Goal: Communication & Community: Answer question/provide support

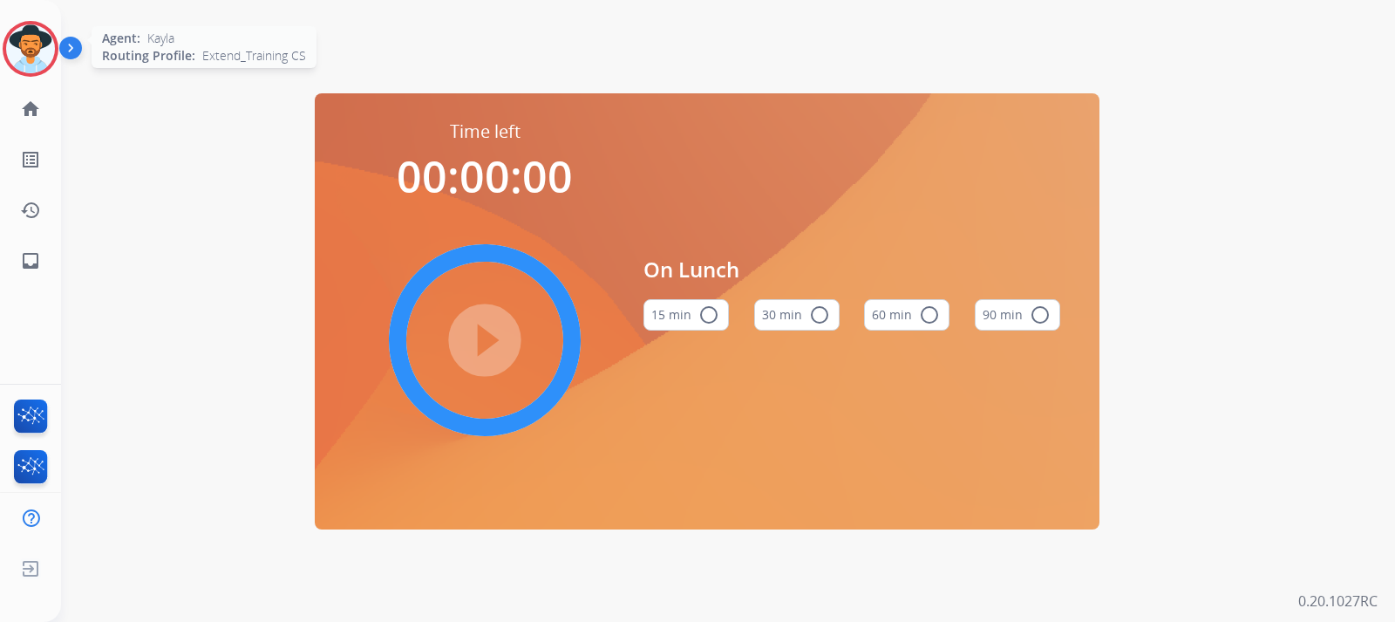
click at [36, 44] on img at bounding box center [30, 48] width 49 height 49
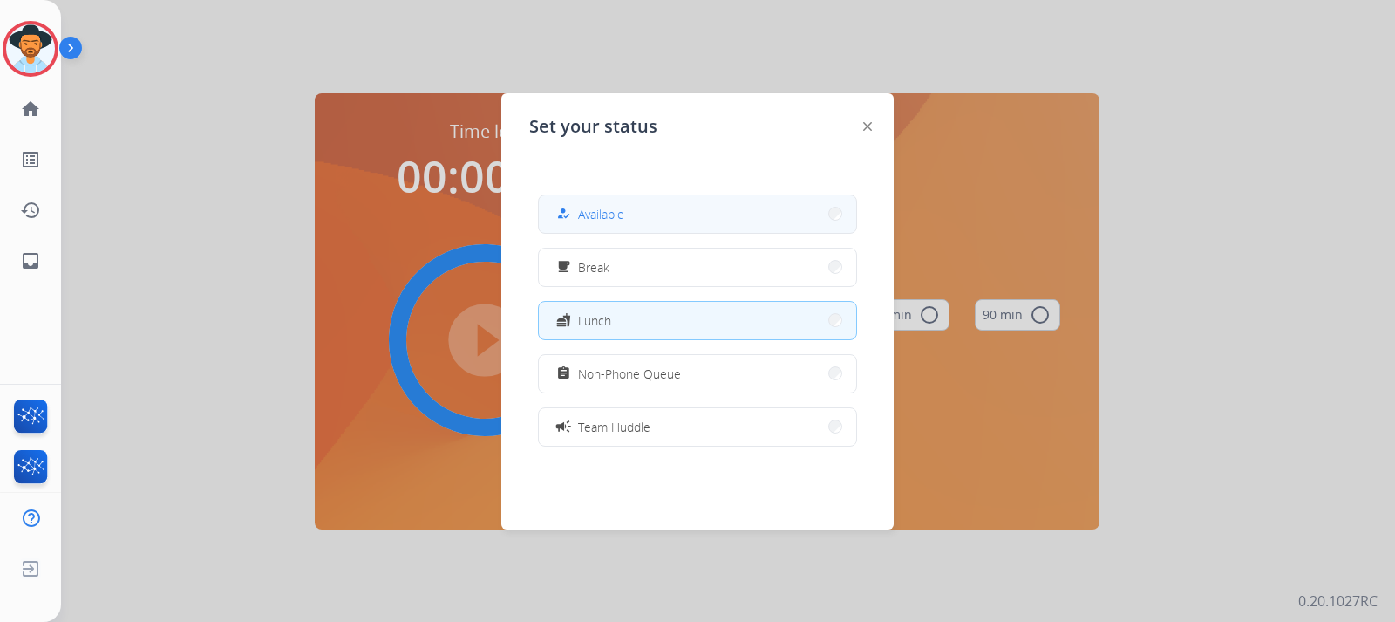
click at [610, 207] on span "Available" at bounding box center [601, 214] width 46 height 18
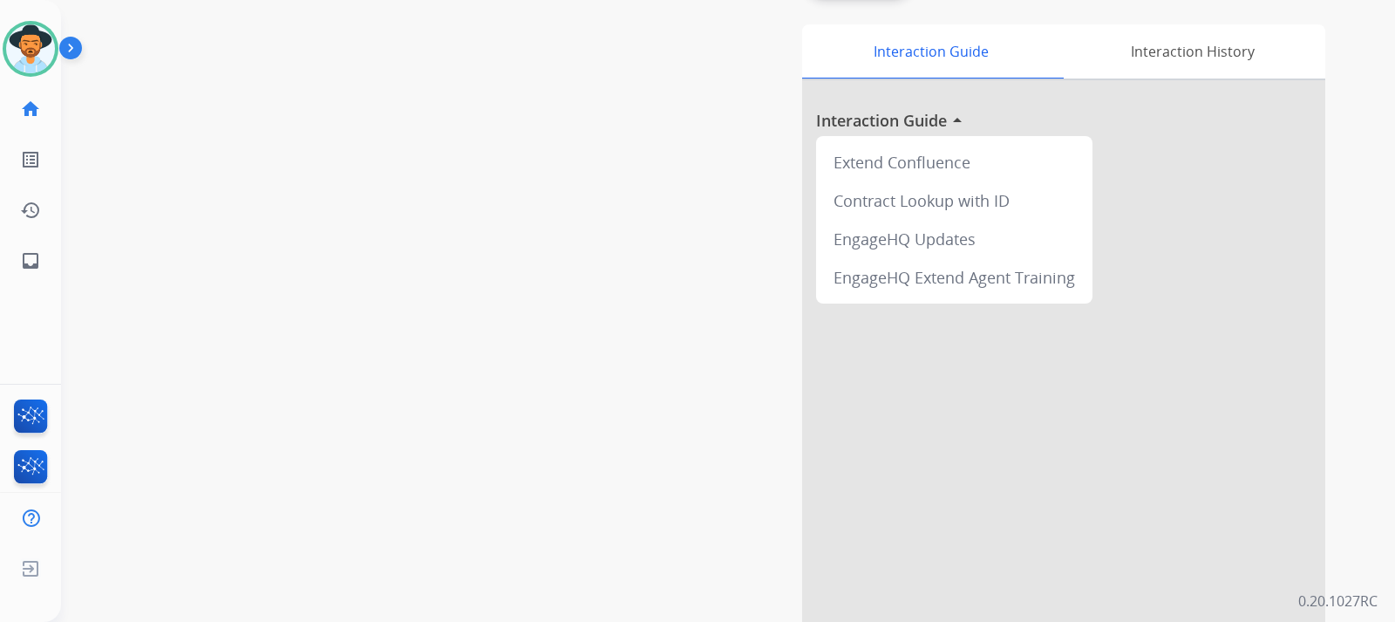
scroll to position [87, 0]
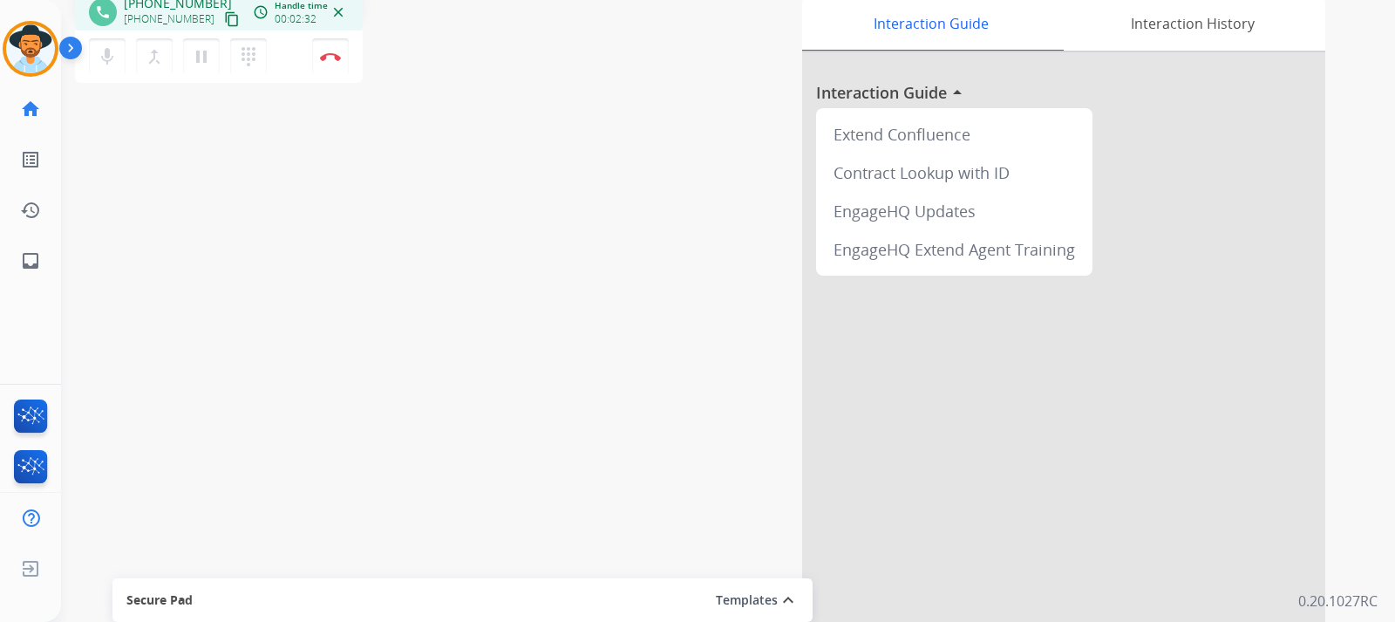
click at [217, 215] on div "phone [PHONE_NUMBER] [PHONE_NUMBER] content_copy access_time Call metrics Queue…" at bounding box center [707, 339] width 1293 height 727
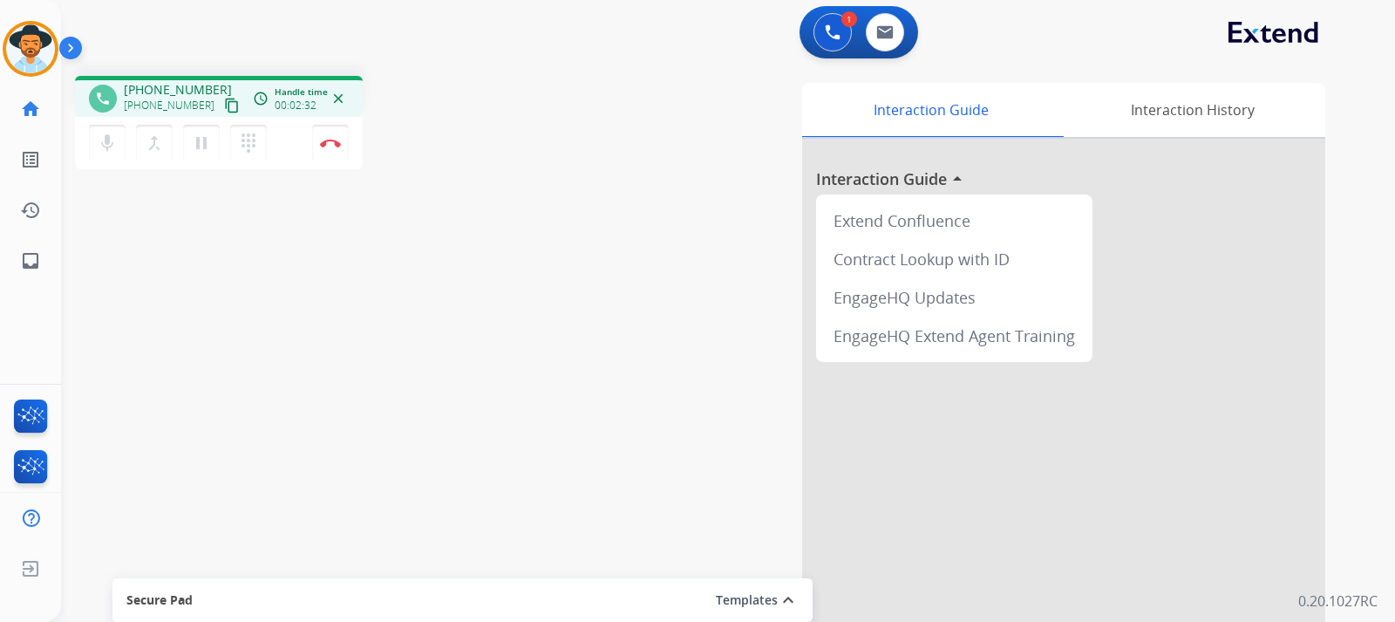
scroll to position [0, 0]
click at [208, 148] on mat-icon "pause" at bounding box center [201, 143] width 21 height 21
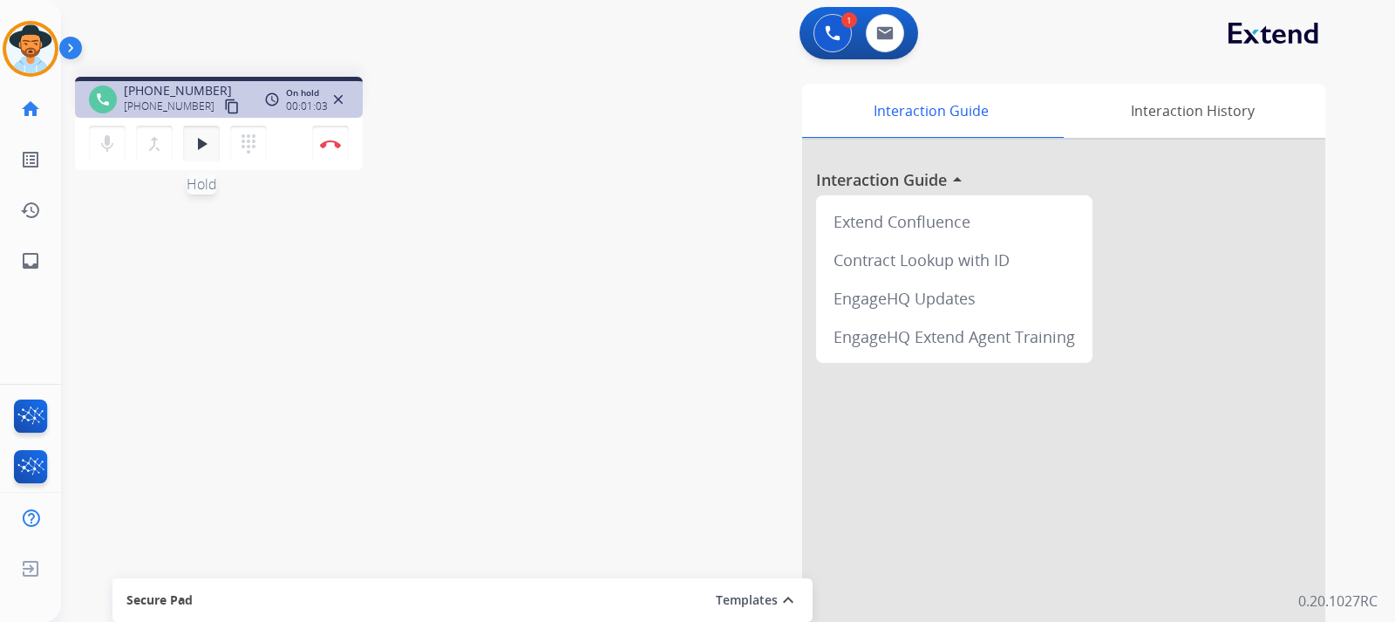
click at [205, 153] on mat-icon "play_arrow" at bounding box center [201, 143] width 21 height 21
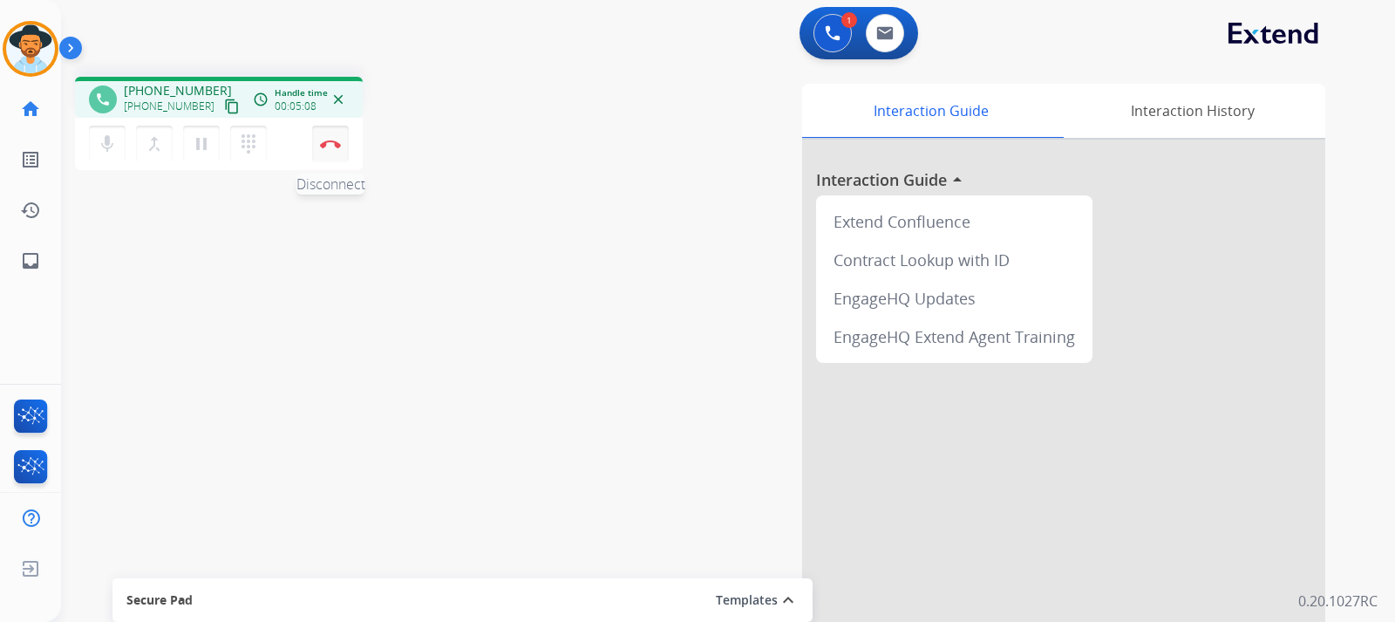
click at [336, 152] on button "Disconnect" at bounding box center [330, 144] width 37 height 37
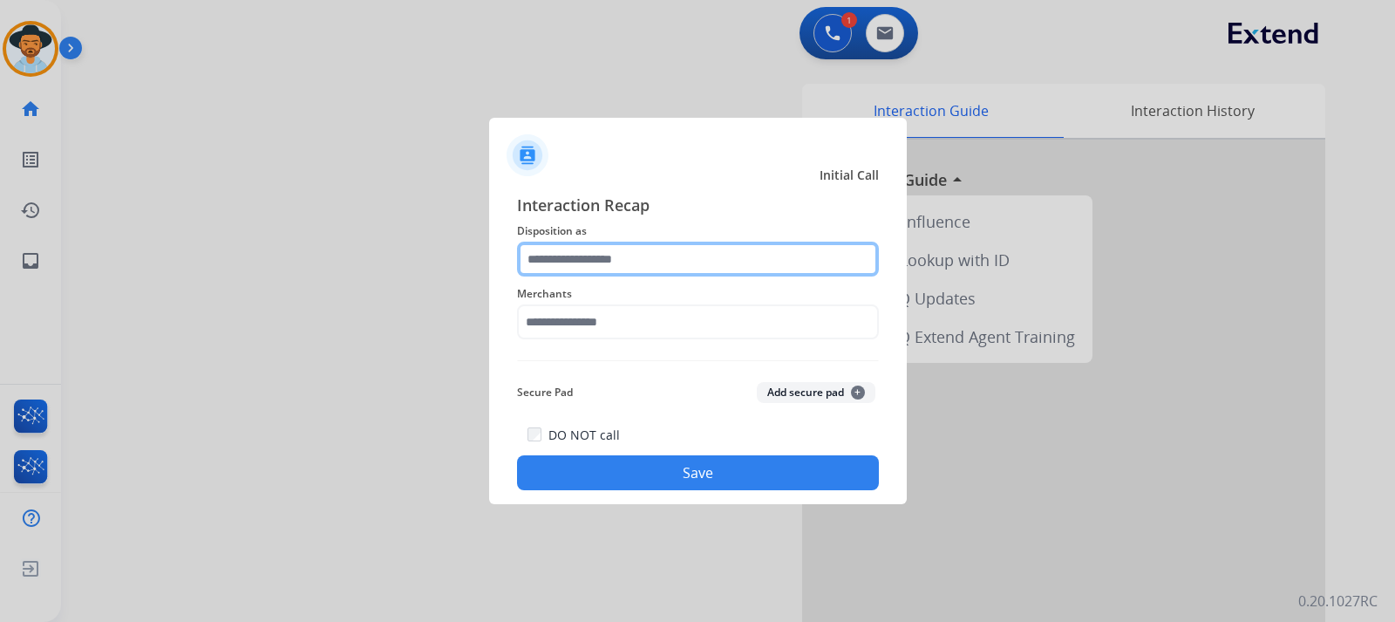
click at [748, 260] on input "text" at bounding box center [698, 259] width 362 height 35
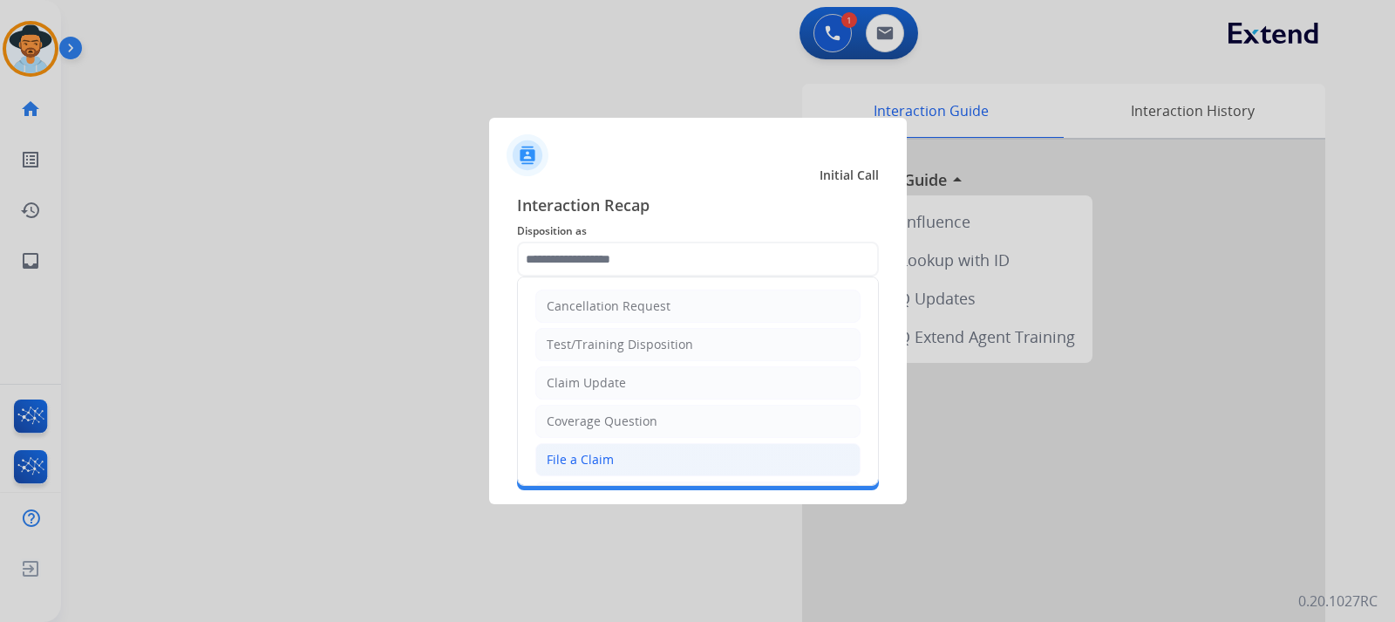
click at [580, 461] on div "File a Claim" at bounding box center [580, 459] width 67 height 17
type input "**********"
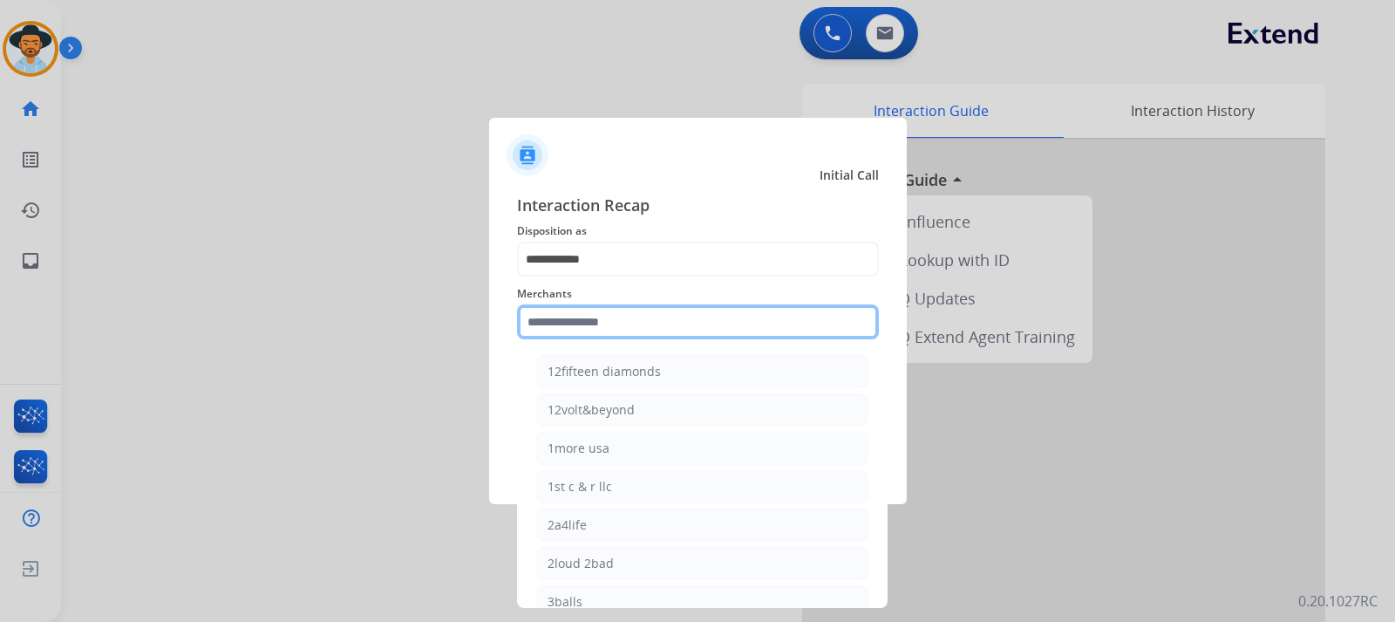
click at [594, 328] on input "text" at bounding box center [698, 321] width 362 height 35
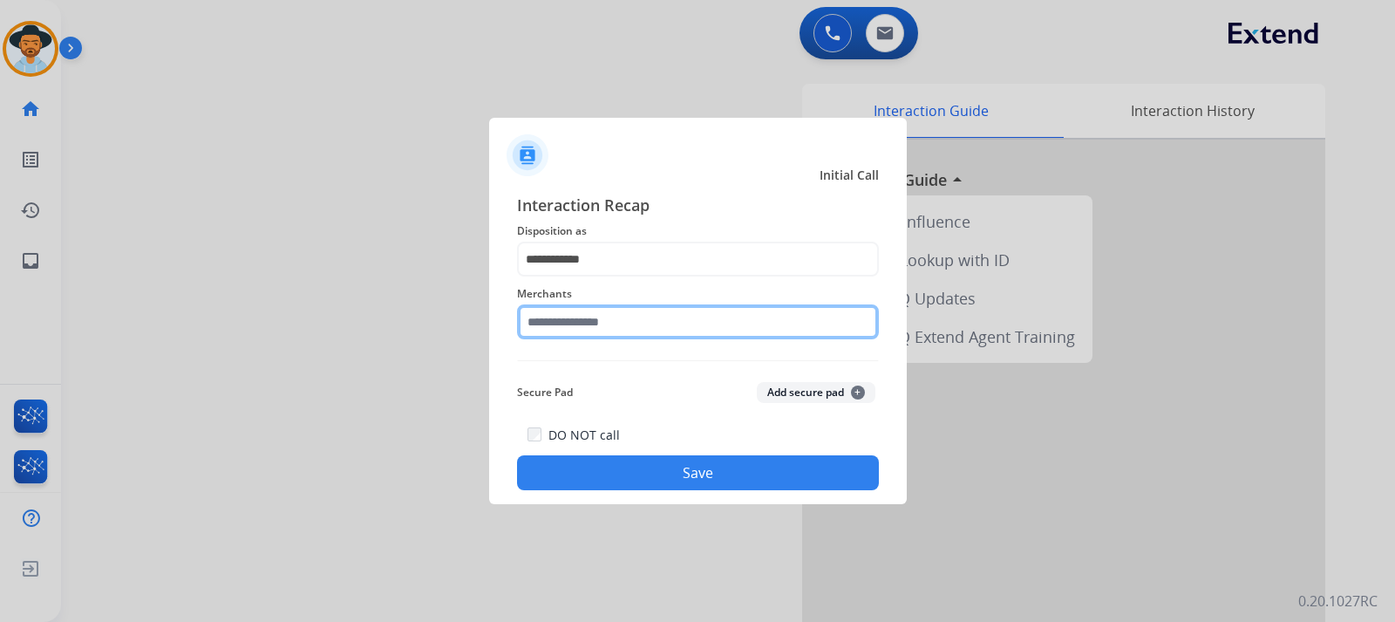
click at [657, 329] on input "text" at bounding box center [698, 321] width 362 height 35
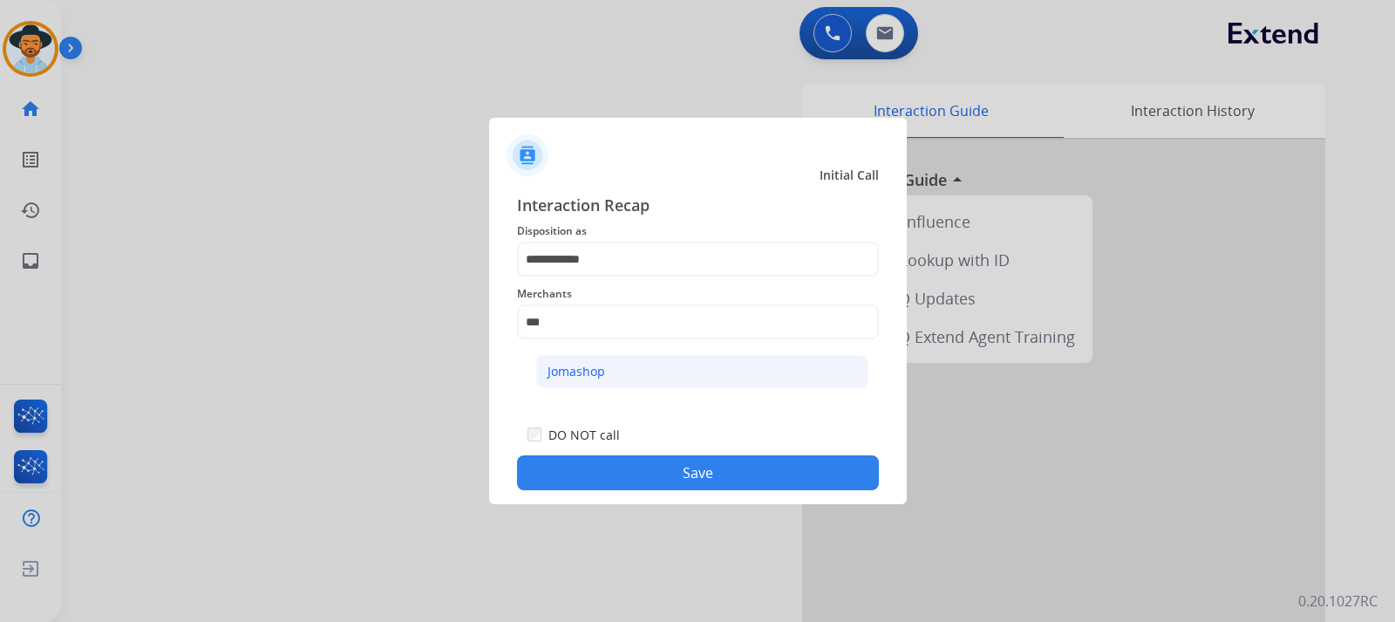
click at [608, 365] on li "Jomashop" at bounding box center [702, 371] width 332 height 33
type input "********"
click at [708, 478] on button "Save" at bounding box center [698, 472] width 362 height 35
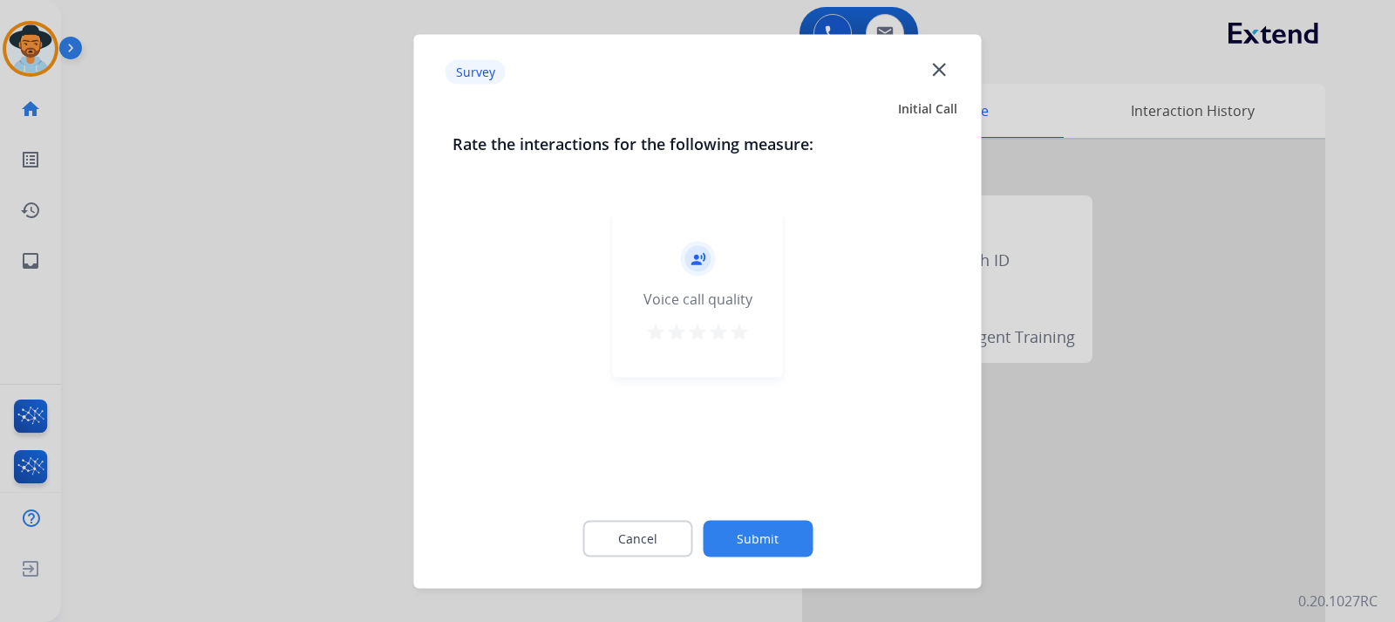
click at [1088, 501] on div at bounding box center [697, 311] width 1395 height 622
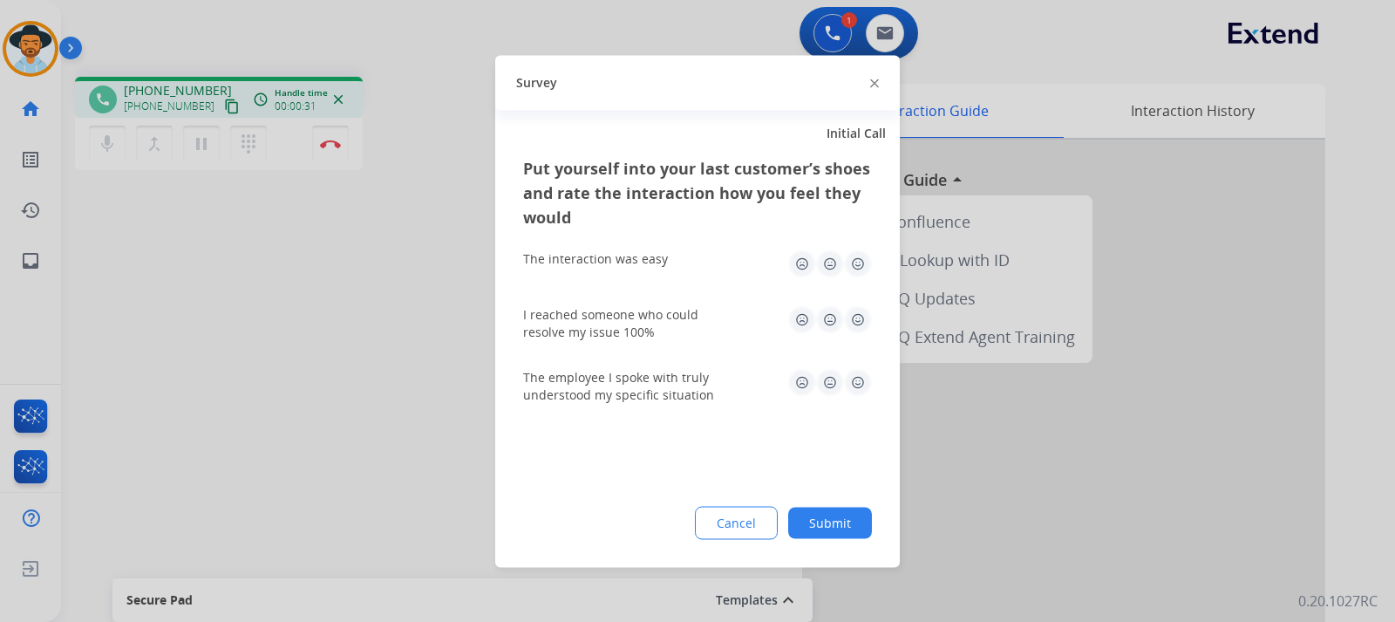
click at [875, 85] on img at bounding box center [874, 83] width 9 height 9
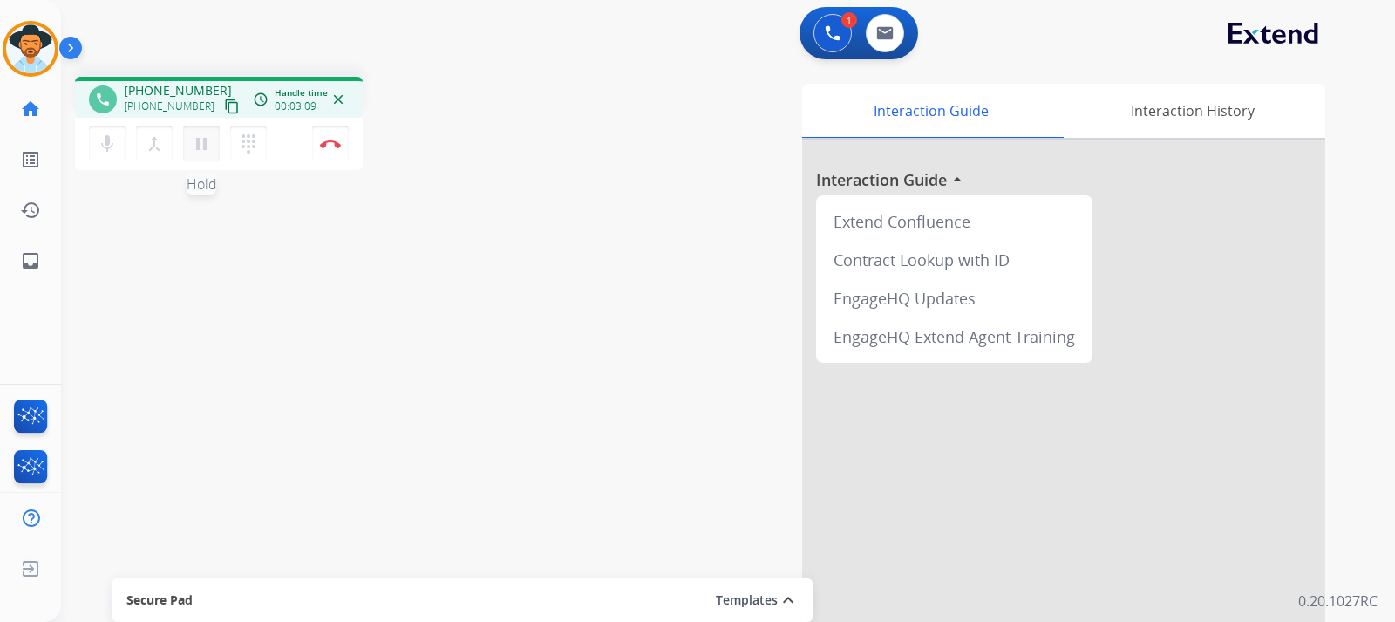
click at [205, 147] on mat-icon "pause" at bounding box center [201, 143] width 21 height 21
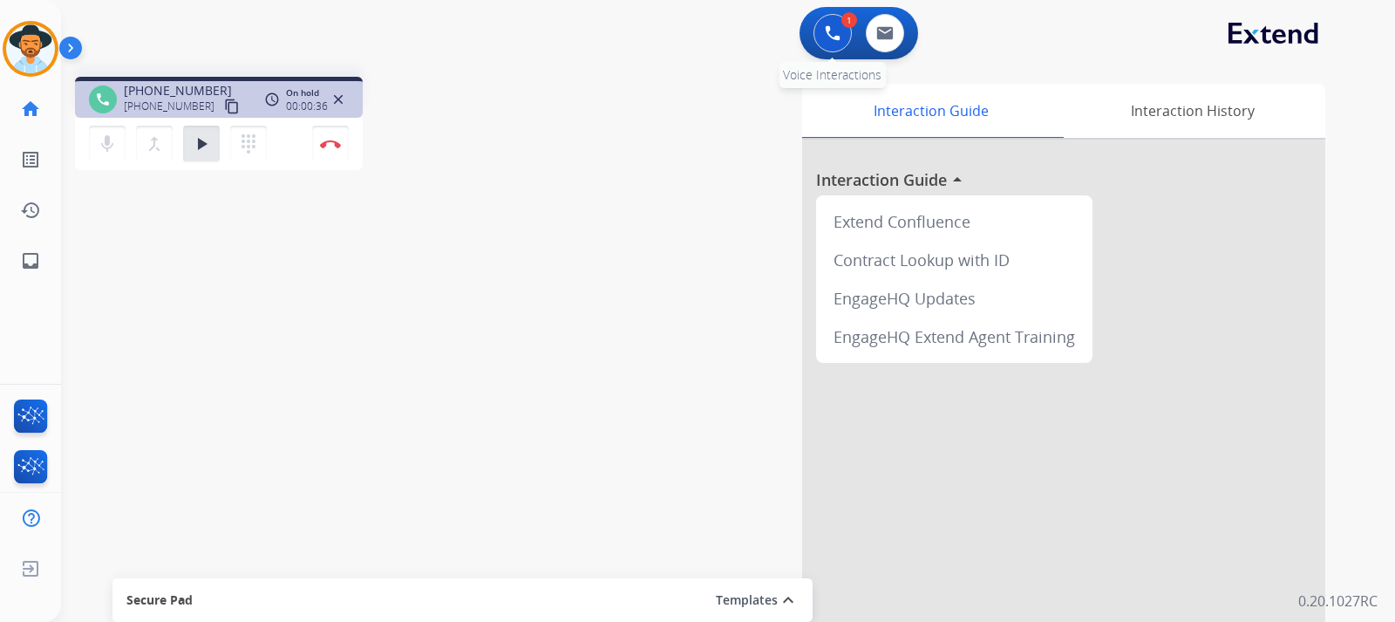
click at [829, 24] on button at bounding box center [833, 33] width 38 height 38
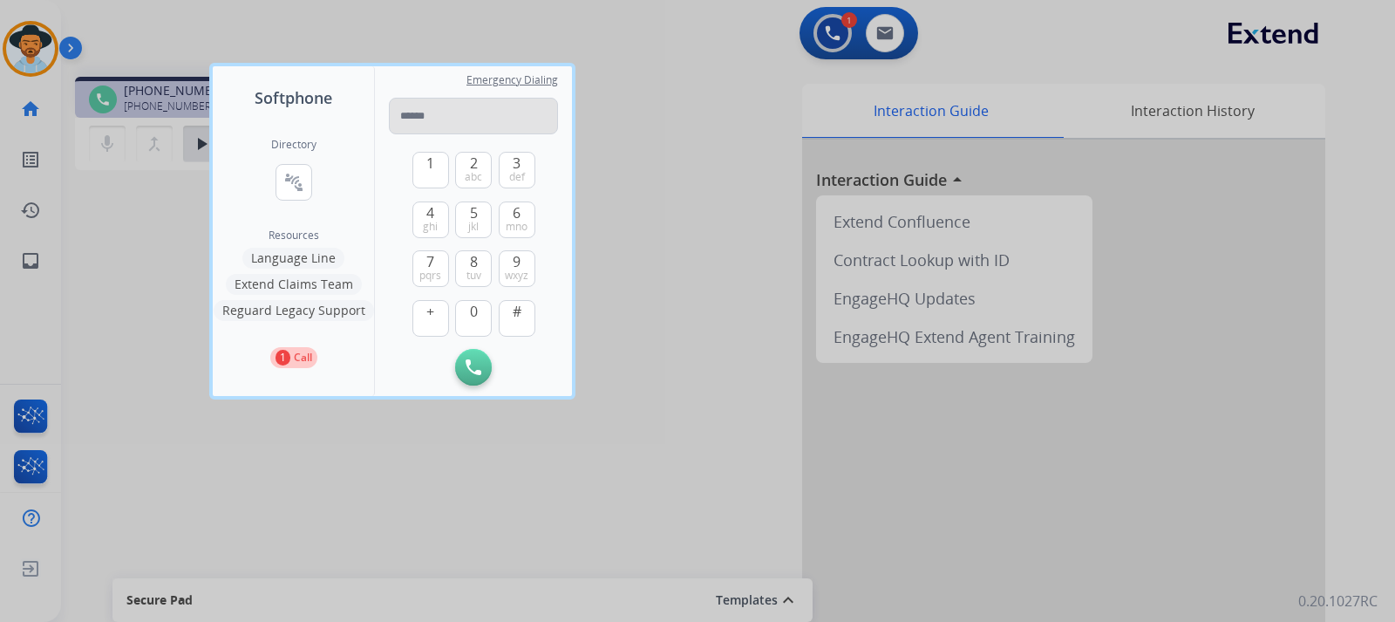
click at [443, 119] on input "tel" at bounding box center [473, 116] width 169 height 37
type input "**********"
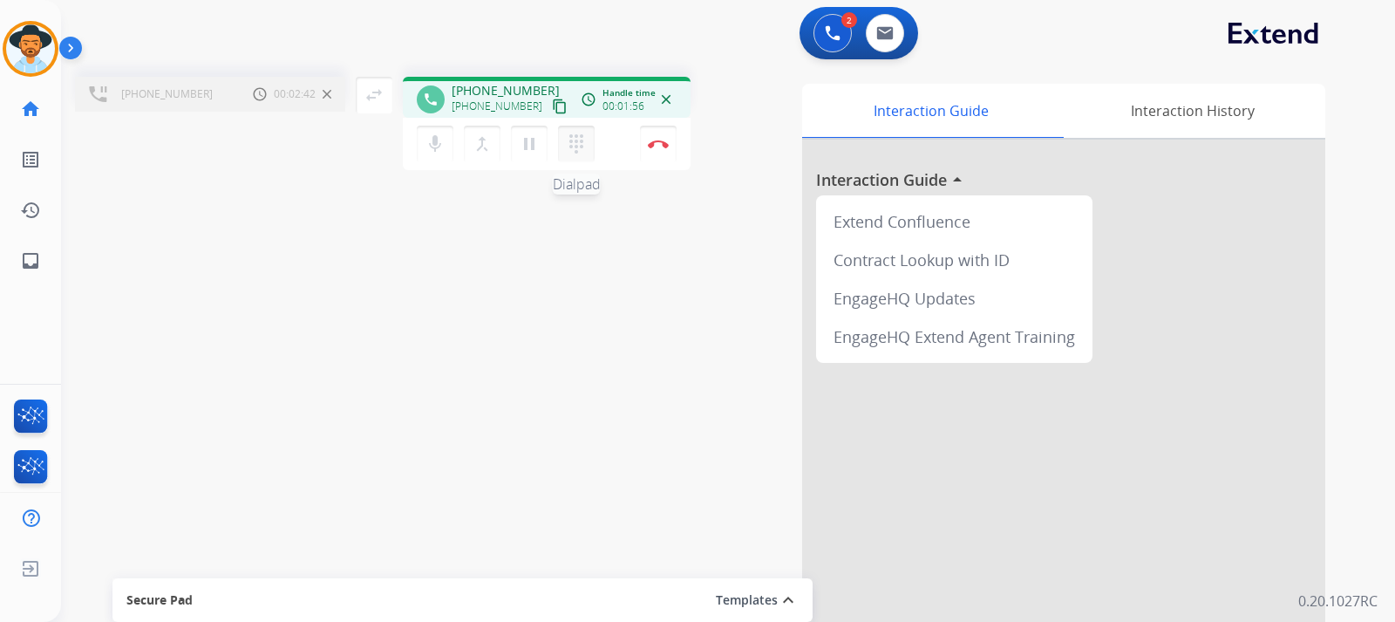
click at [575, 137] on mat-icon "dialpad" at bounding box center [576, 143] width 21 height 21
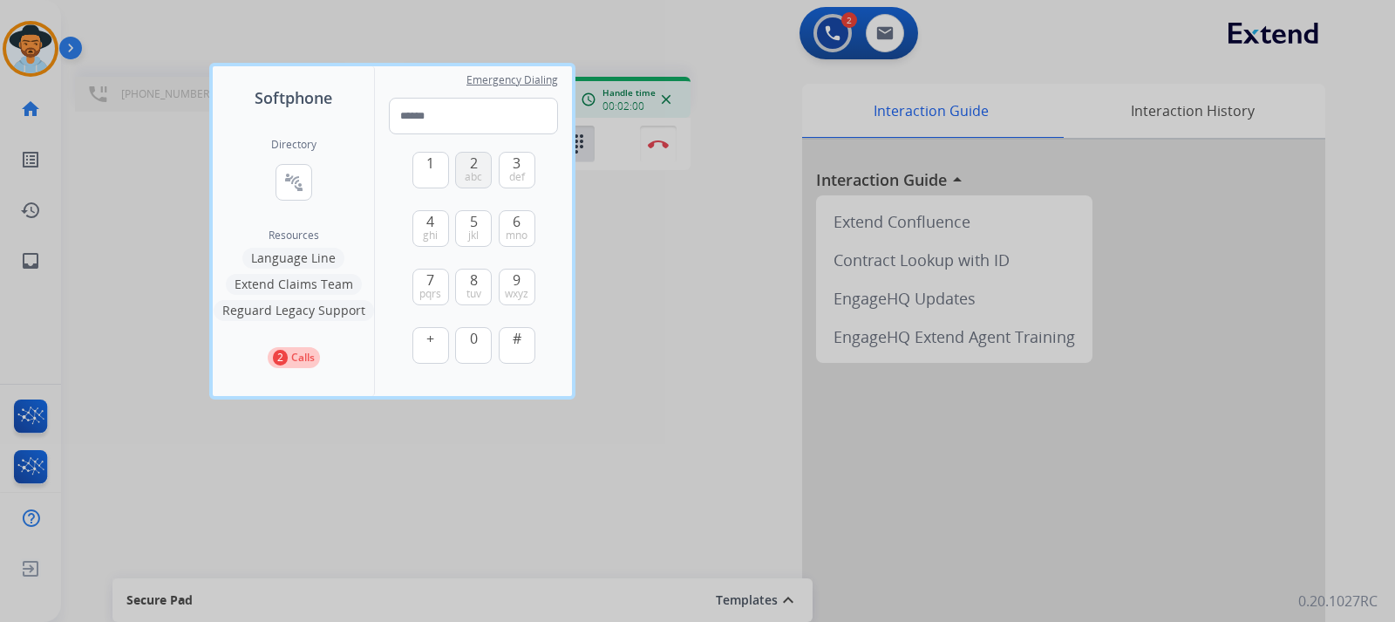
click at [477, 171] on span "abc" at bounding box center [473, 177] width 17 height 14
type input "*"
click at [736, 331] on div at bounding box center [697, 311] width 1395 height 622
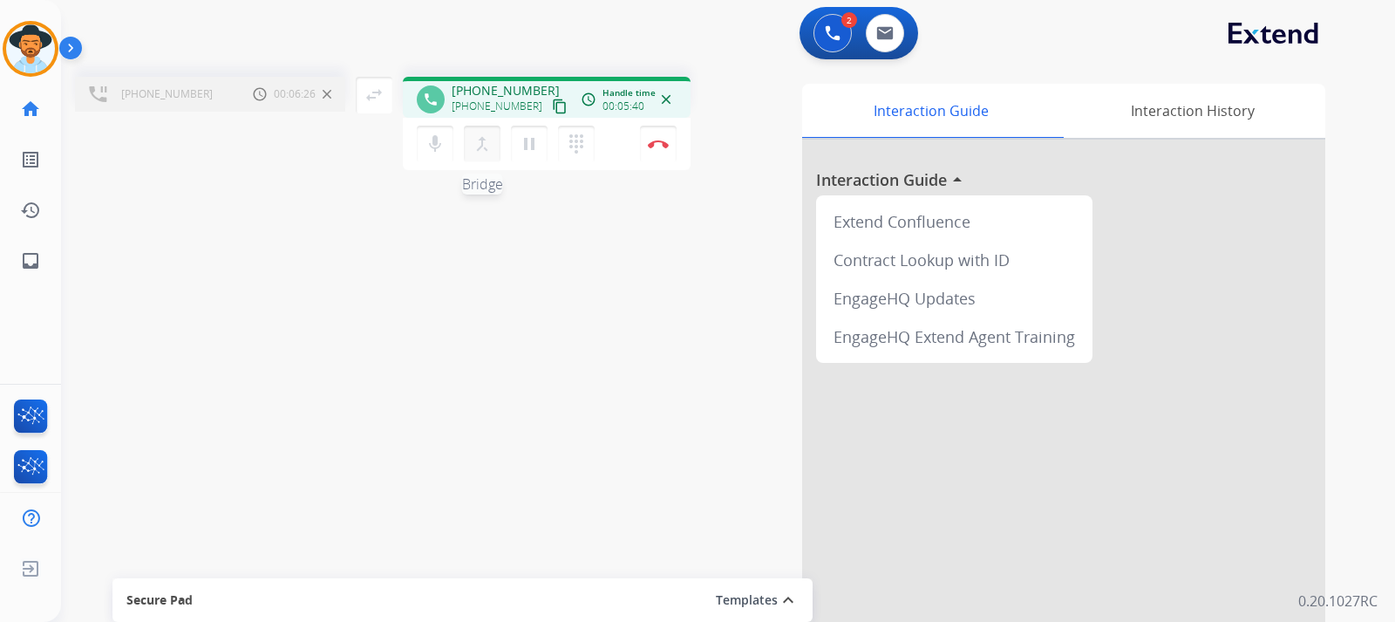
click at [481, 147] on mat-icon "merge_type" at bounding box center [482, 143] width 21 height 21
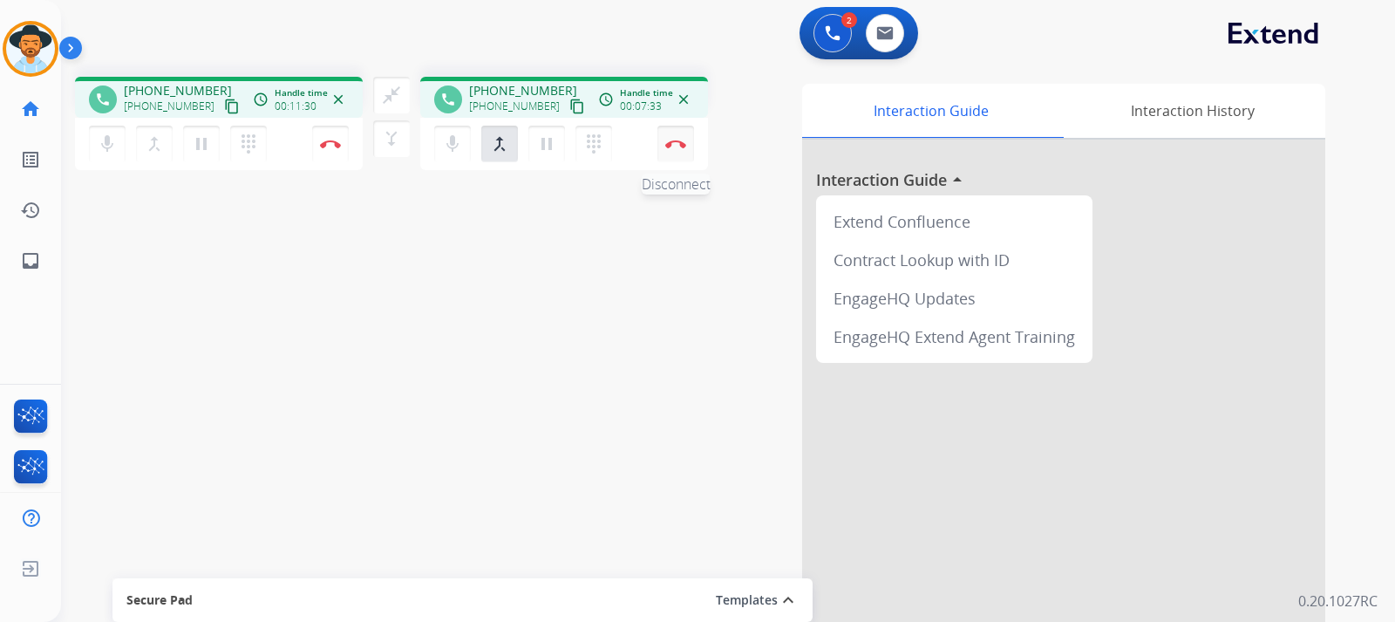
click at [688, 152] on button "Disconnect" at bounding box center [676, 144] width 37 height 37
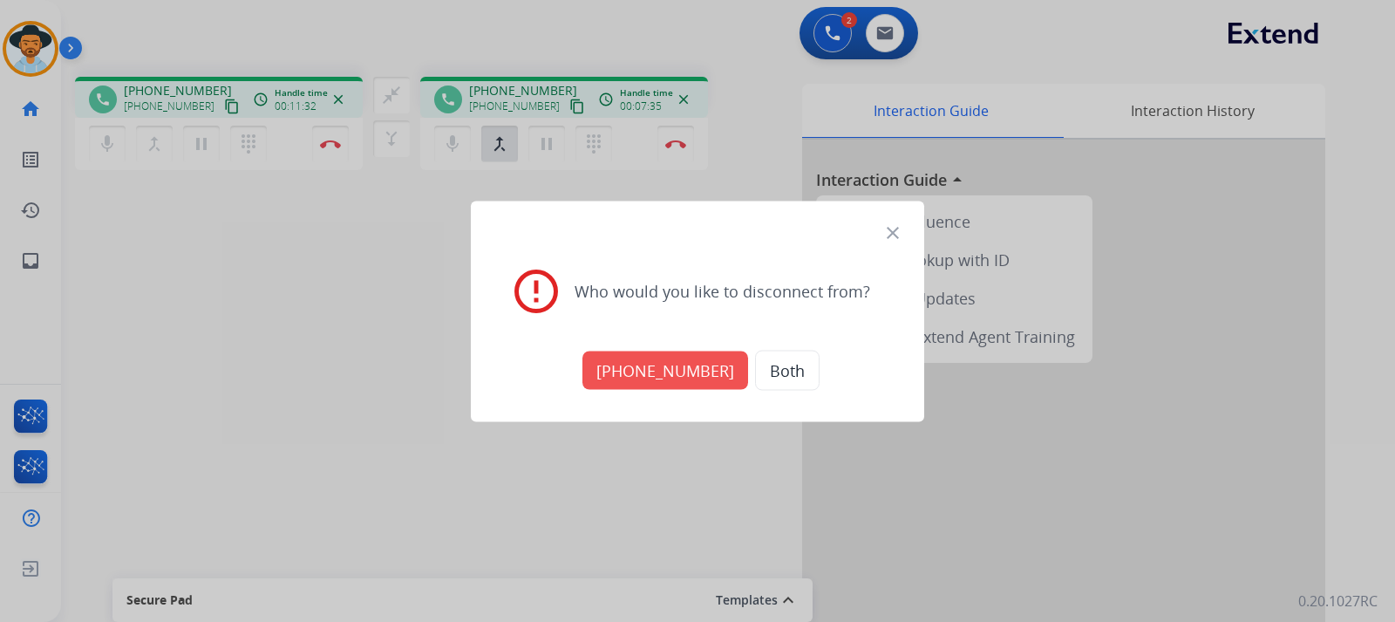
click at [645, 385] on button "[PHONE_NUMBER]" at bounding box center [666, 370] width 166 height 38
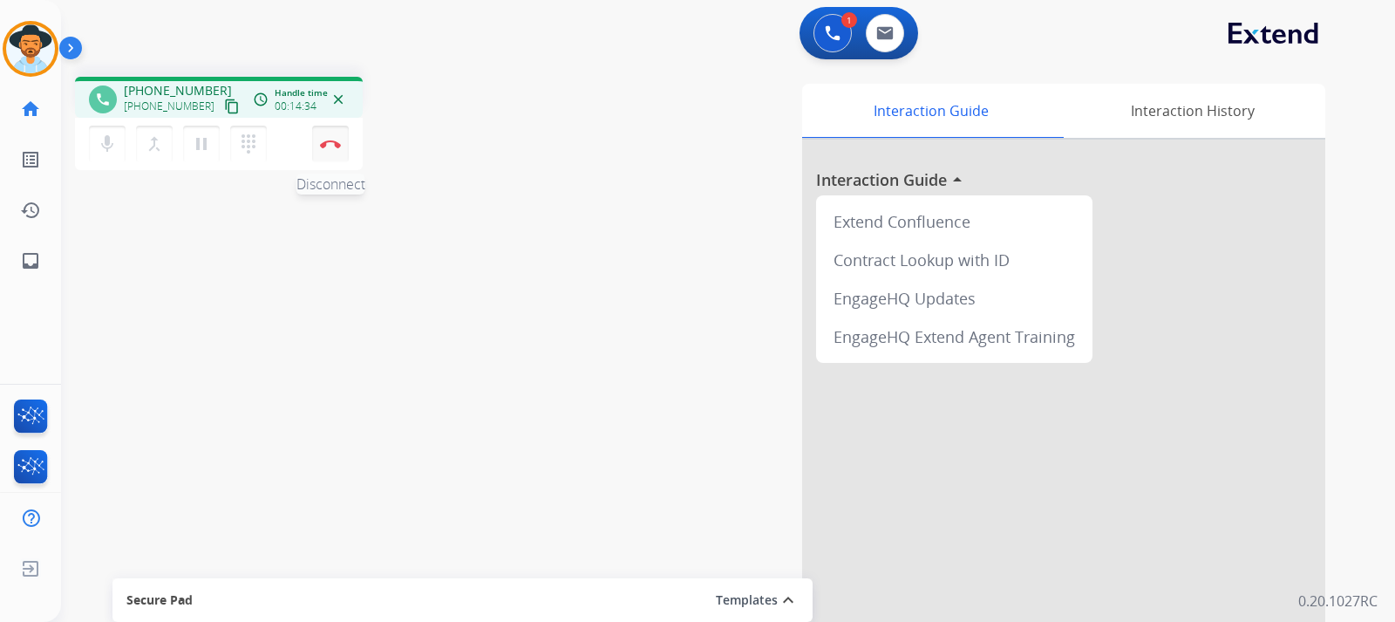
click at [331, 152] on button "Disconnect" at bounding box center [330, 144] width 37 height 37
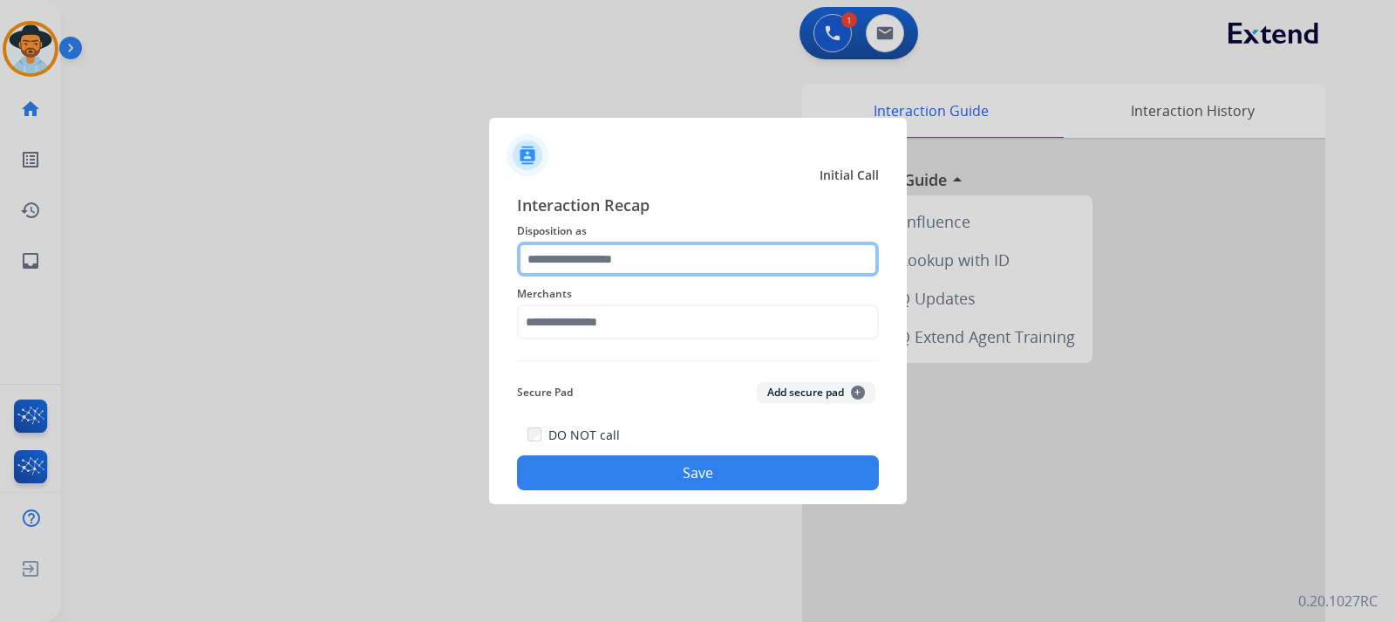
click at [592, 256] on input "text" at bounding box center [698, 259] width 362 height 35
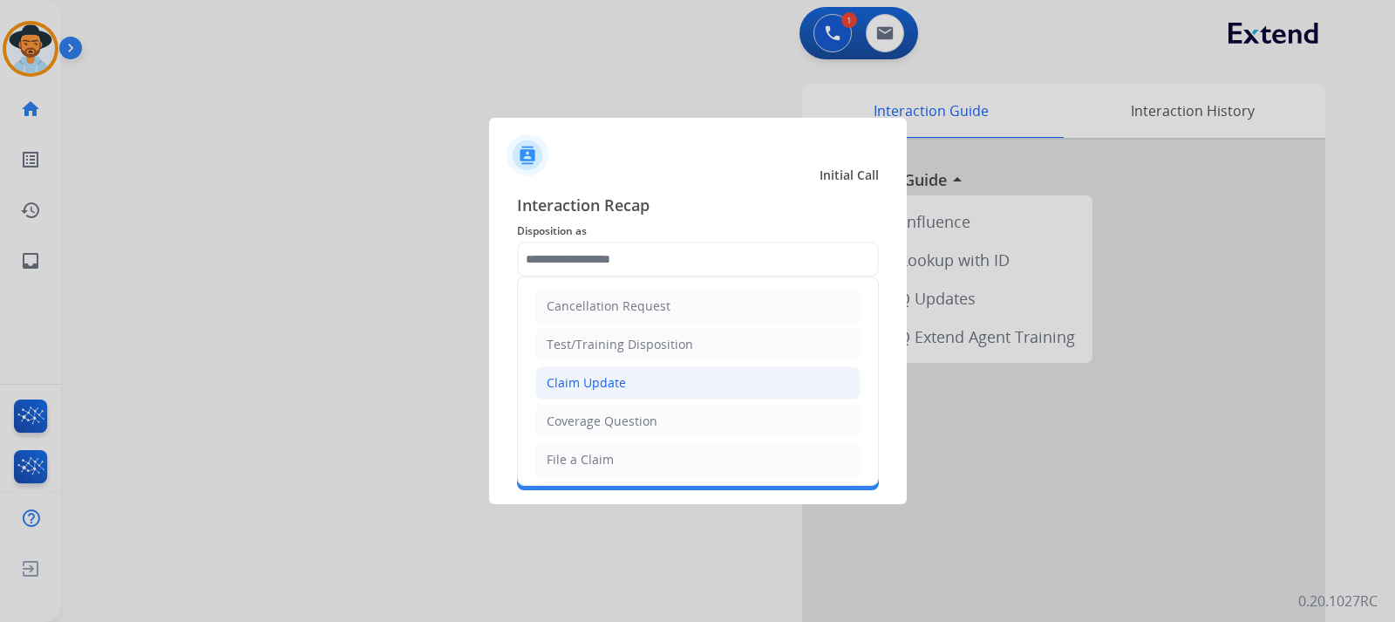
click at [592, 385] on div "Claim Update" at bounding box center [586, 382] width 79 height 17
type input "**********"
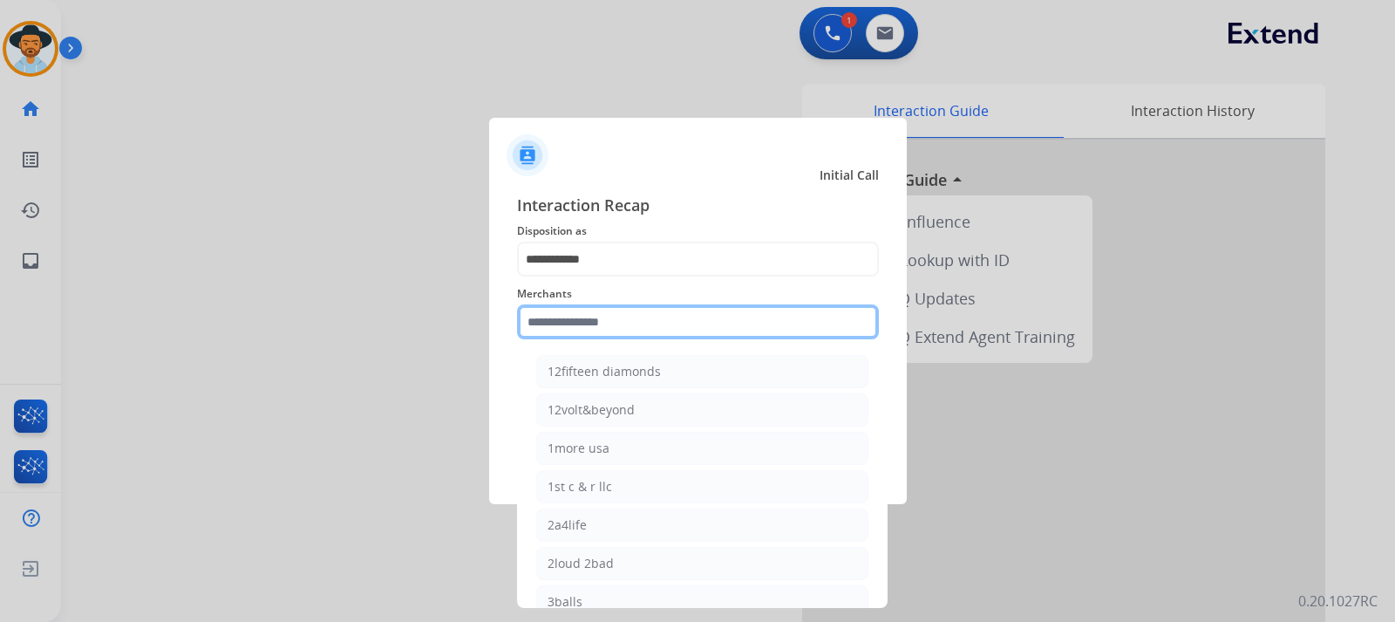
click at [592, 323] on input "text" at bounding box center [698, 321] width 362 height 35
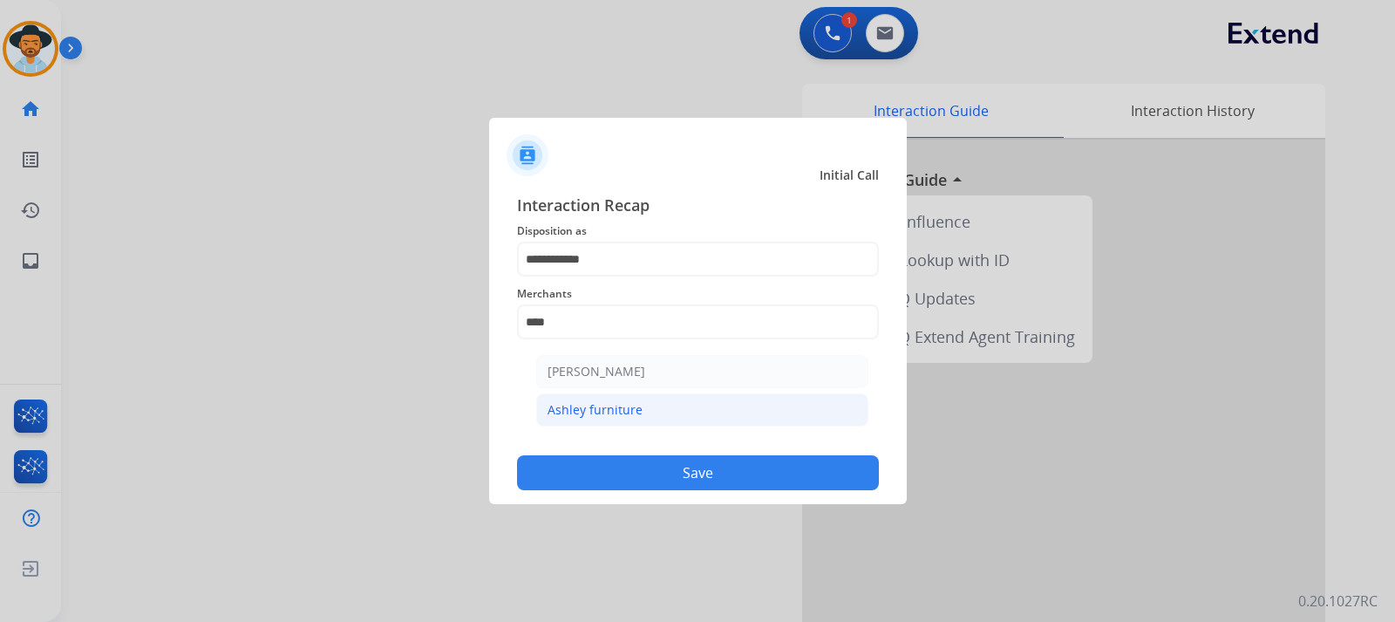
drag, startPoint x: 590, startPoint y: 411, endPoint x: 645, endPoint y: 474, distance: 84.0
click at [587, 411] on div "Ashley furniture" at bounding box center [595, 409] width 95 height 17
type input "**********"
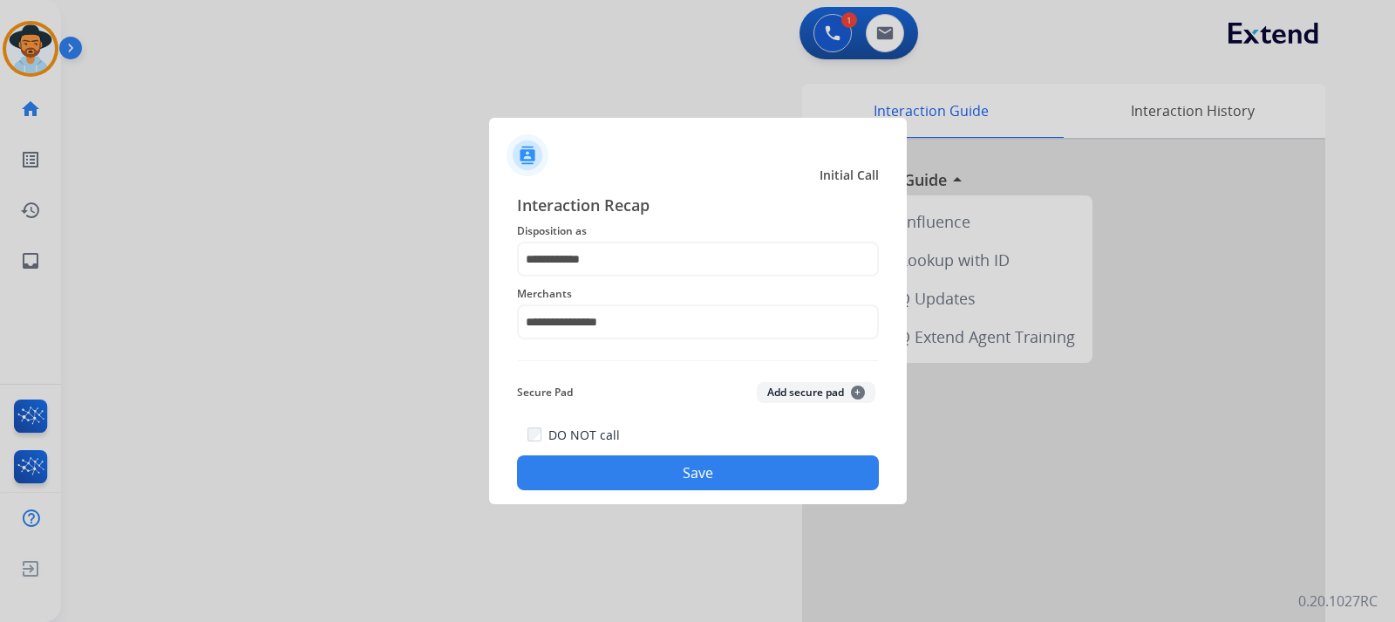
click at [646, 474] on button "Save" at bounding box center [698, 472] width 362 height 35
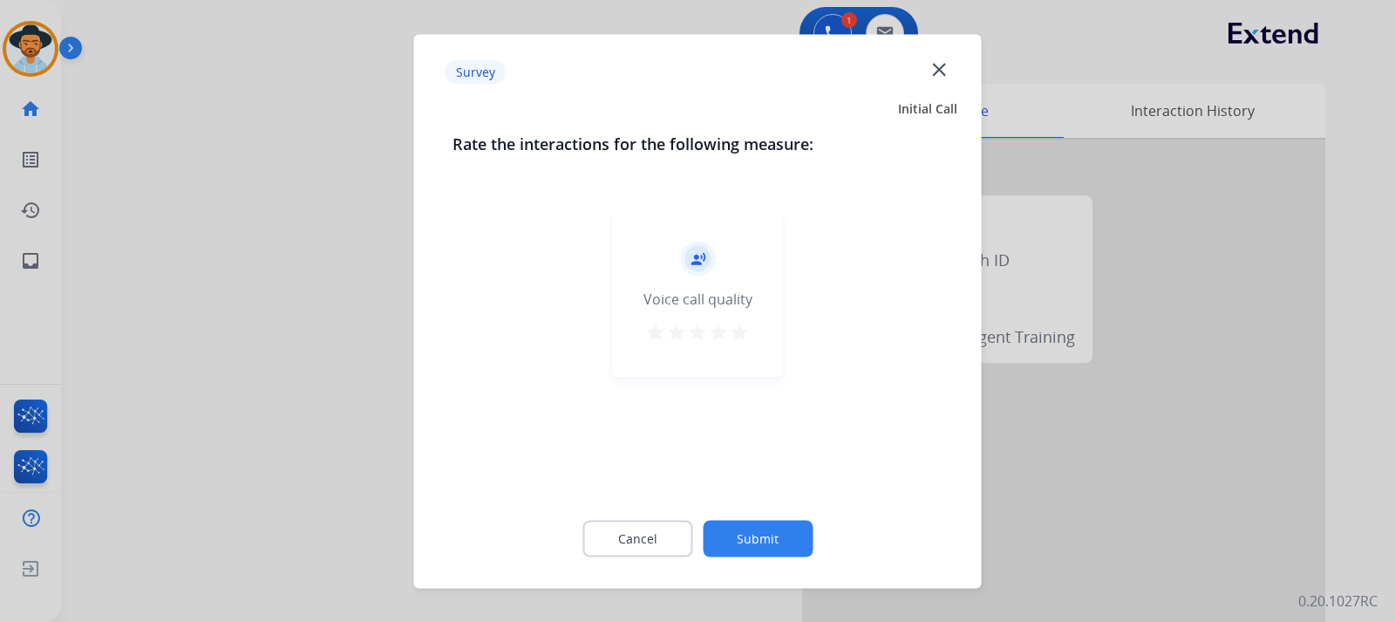
click at [945, 70] on mat-icon "close" at bounding box center [939, 69] width 23 height 23
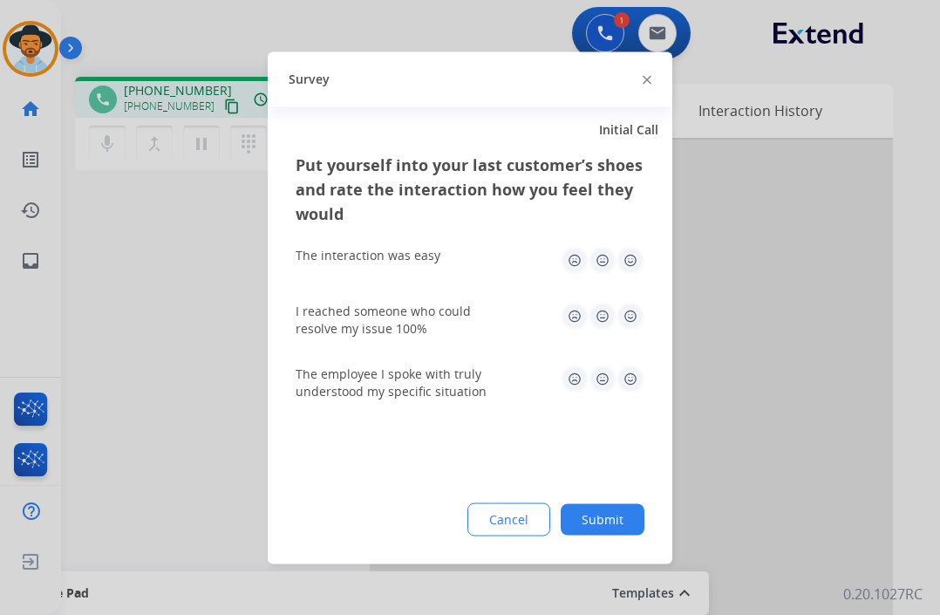
drag, startPoint x: 28, startPoint y: 138, endPoint x: 63, endPoint y: 137, distance: 34.9
click at [28, 138] on div at bounding box center [470, 307] width 940 height 615
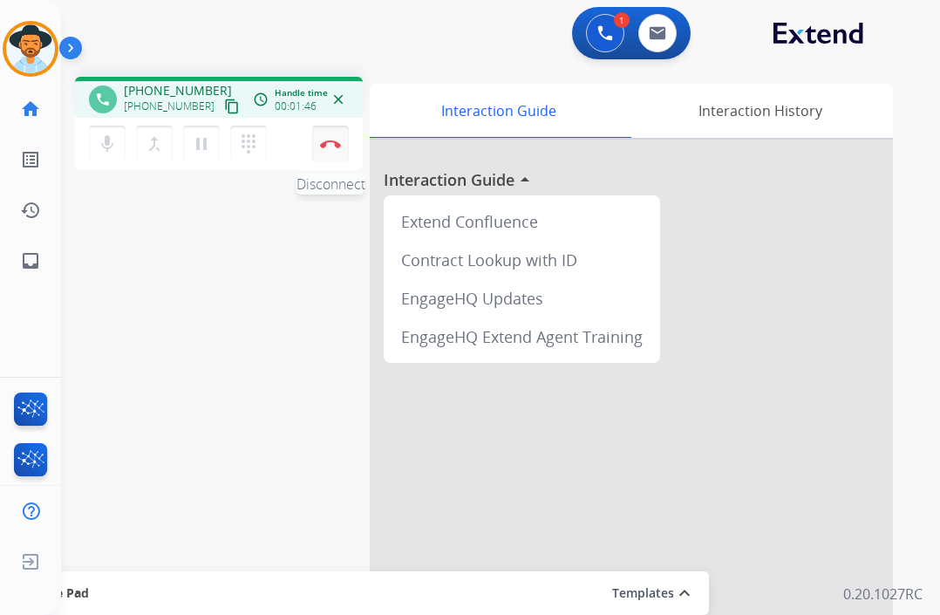
click at [340, 152] on button "Disconnect" at bounding box center [330, 144] width 37 height 37
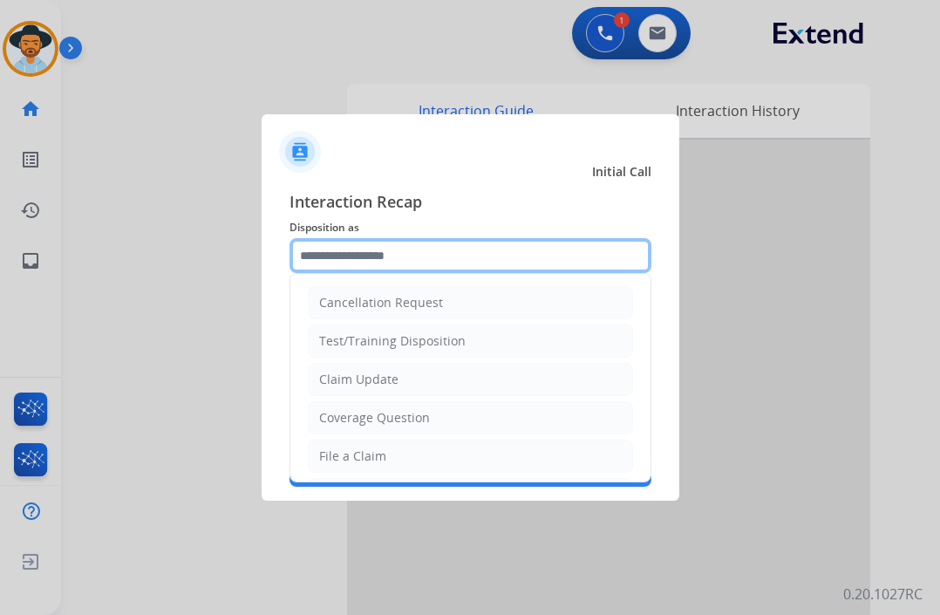
click at [503, 254] on input "text" at bounding box center [471, 255] width 362 height 35
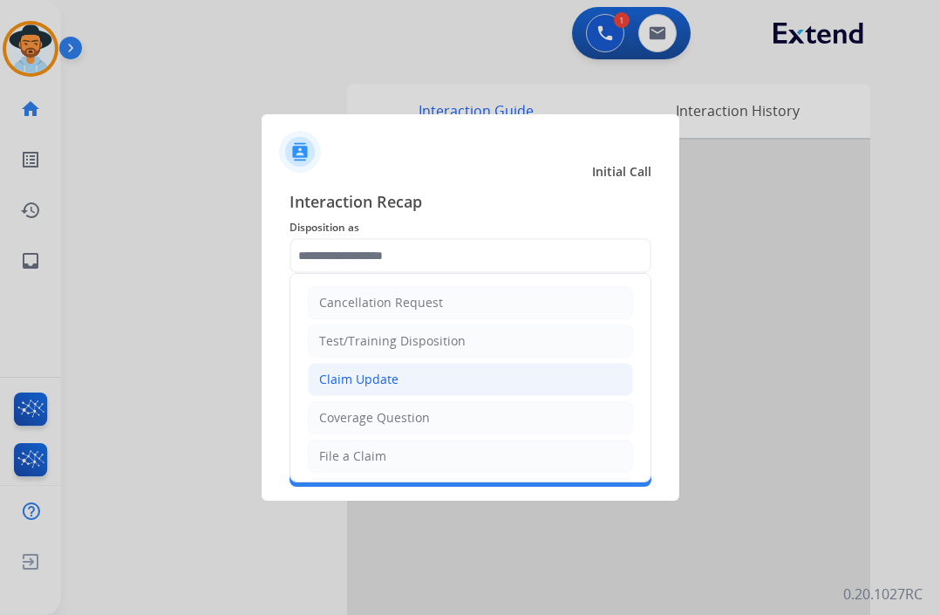
click at [400, 378] on li "Claim Update" at bounding box center [470, 379] width 325 height 33
type input "**********"
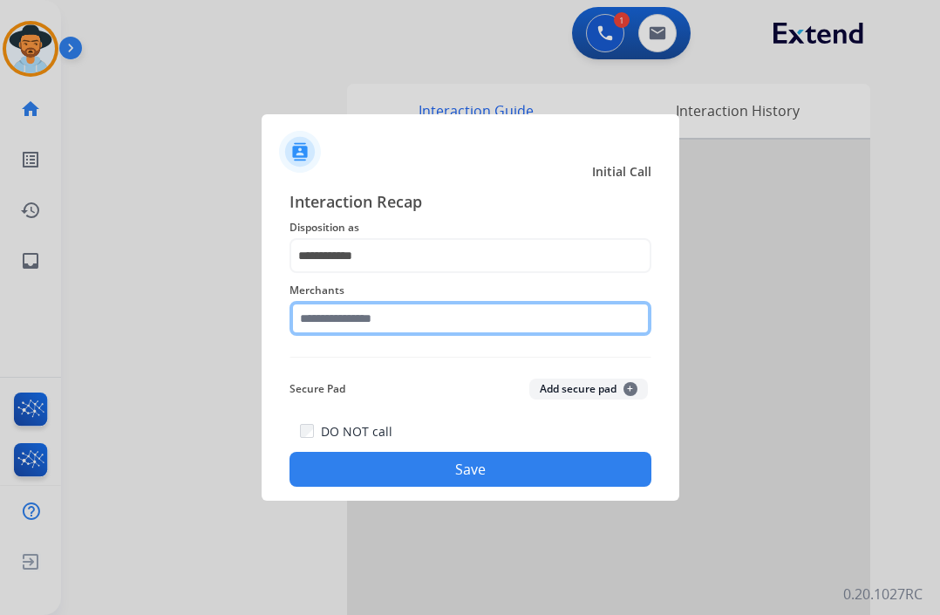
click at [459, 323] on input "text" at bounding box center [471, 318] width 362 height 35
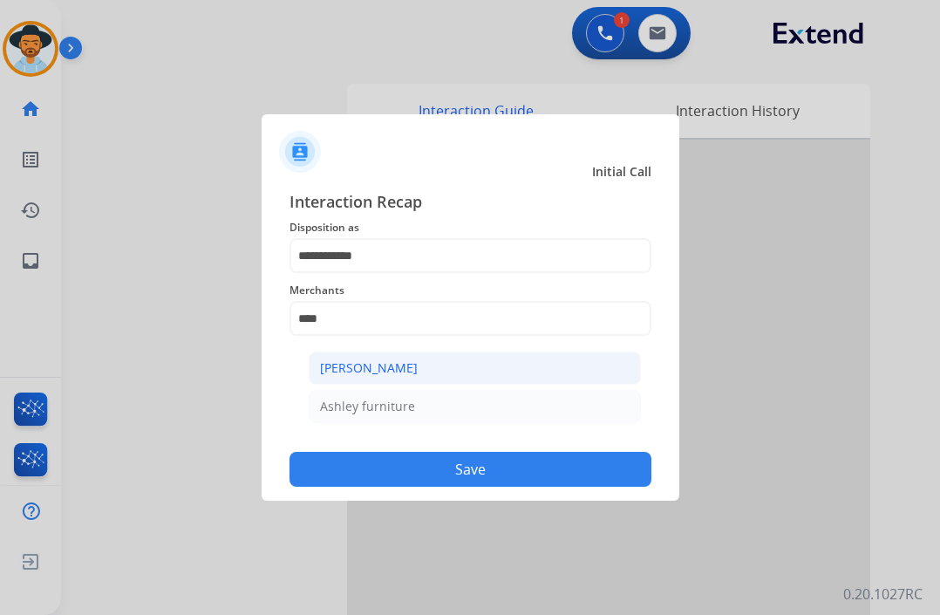
click at [388, 362] on div "[PERSON_NAME]" at bounding box center [369, 367] width 98 height 17
type input "**********"
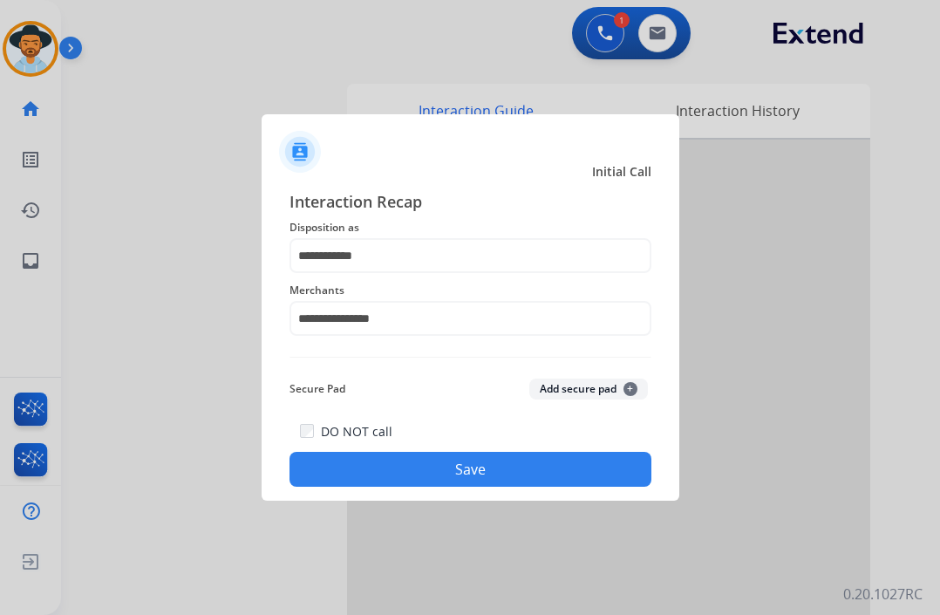
click at [412, 460] on button "Save" at bounding box center [471, 469] width 362 height 35
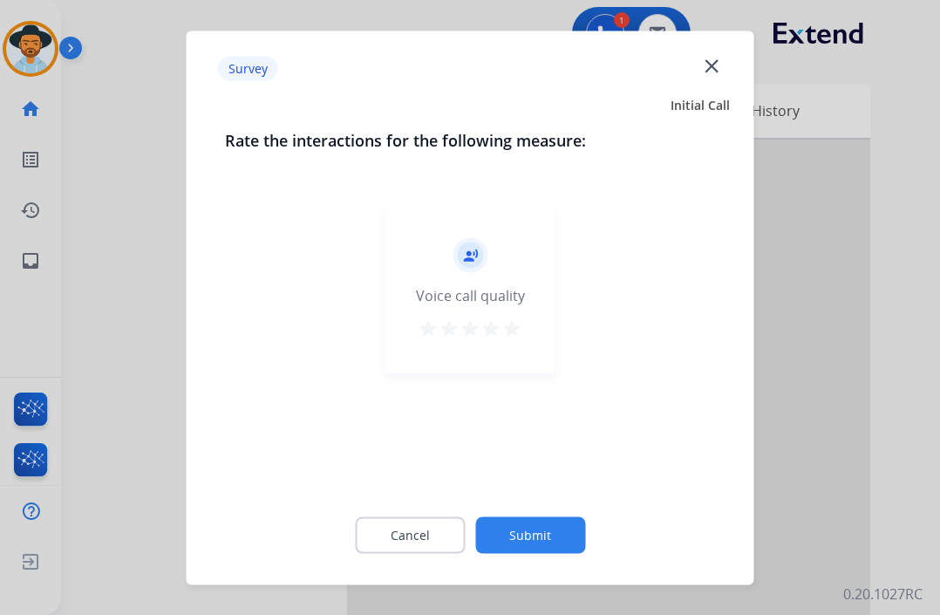
click at [710, 67] on mat-icon "close" at bounding box center [711, 65] width 23 height 23
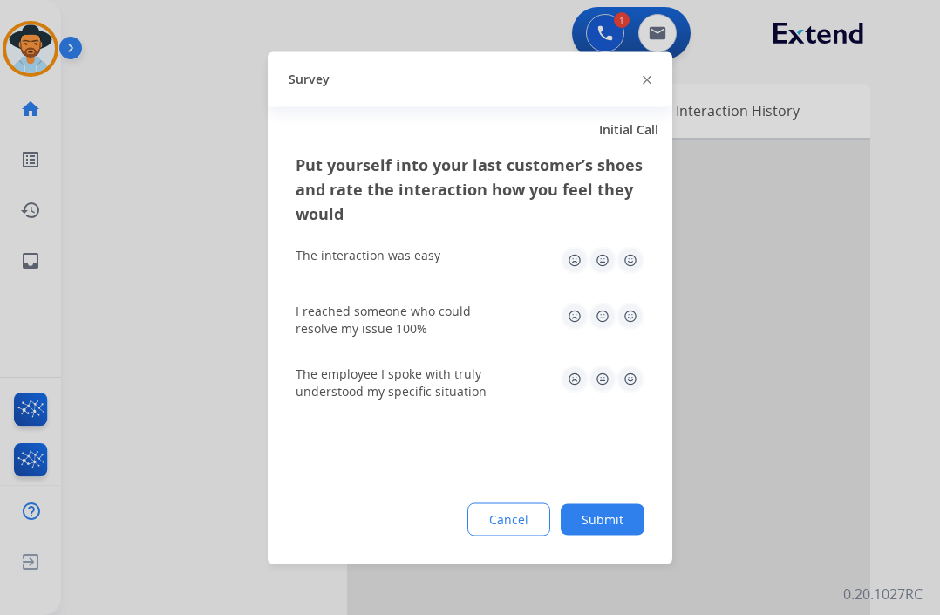
click at [710, 67] on div at bounding box center [470, 307] width 940 height 615
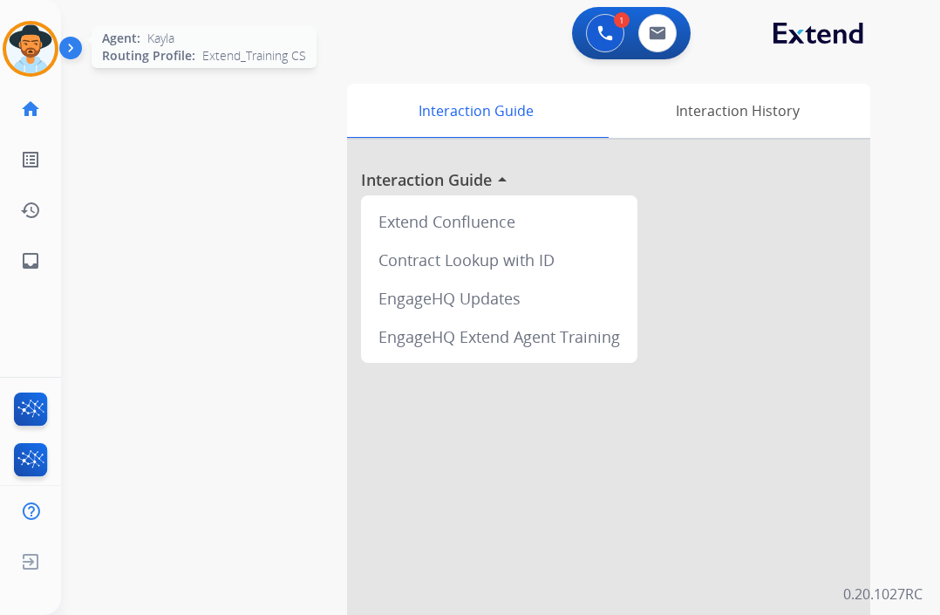
click at [44, 57] on img at bounding box center [30, 48] width 49 height 49
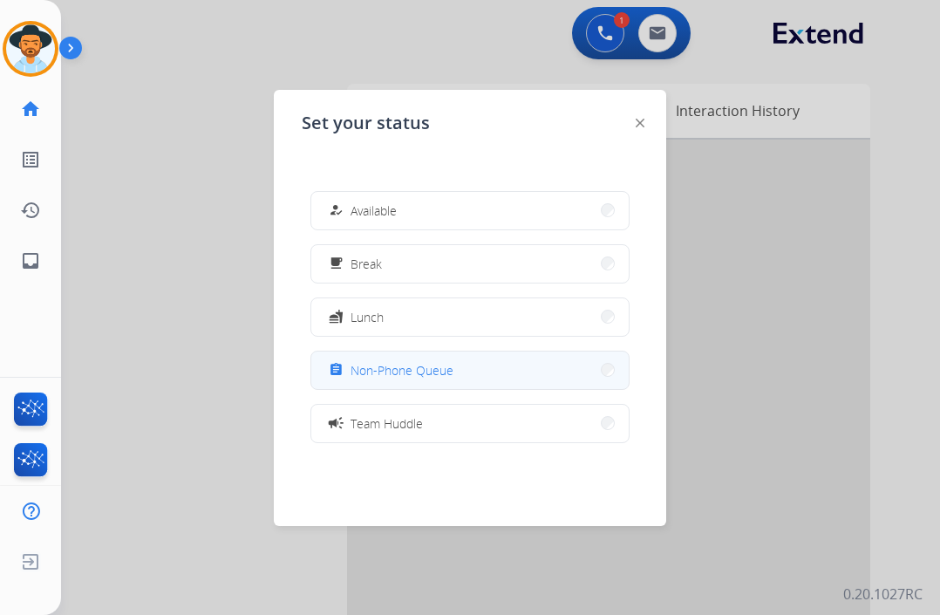
click at [459, 373] on button "assignment Non-Phone Queue" at bounding box center [469, 370] width 317 height 38
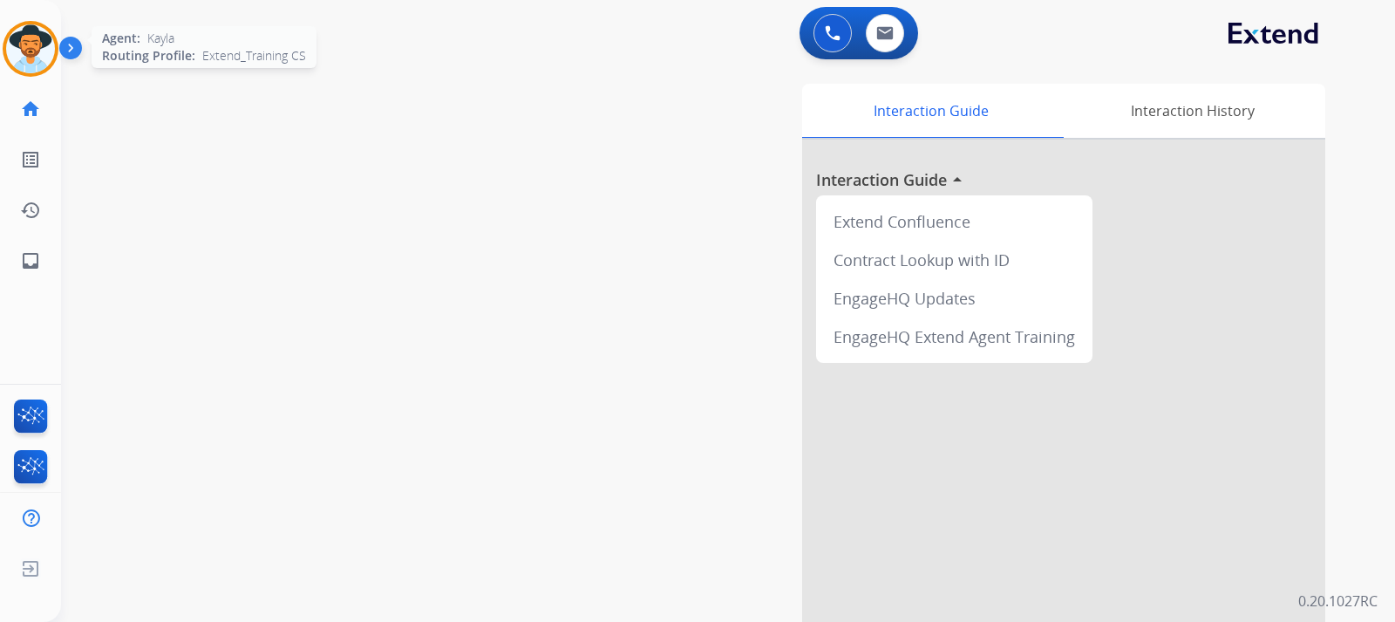
click at [30, 58] on img at bounding box center [30, 48] width 49 height 49
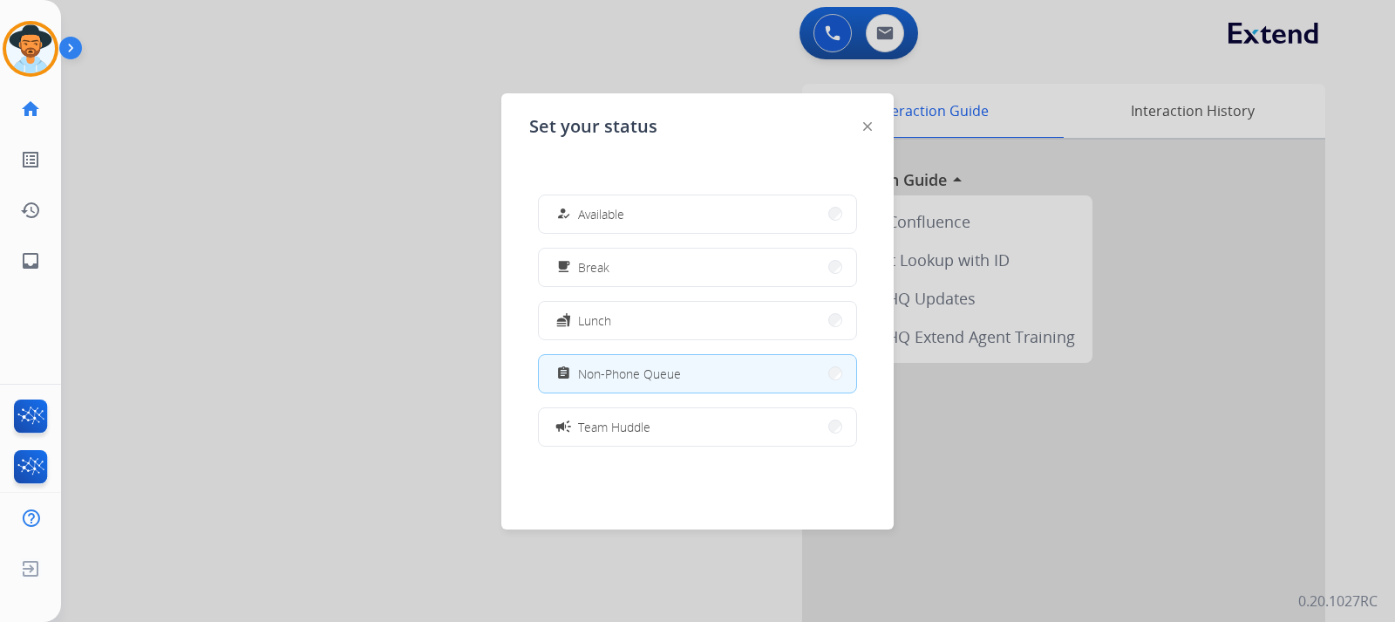
click at [1146, 453] on div at bounding box center [697, 311] width 1395 height 622
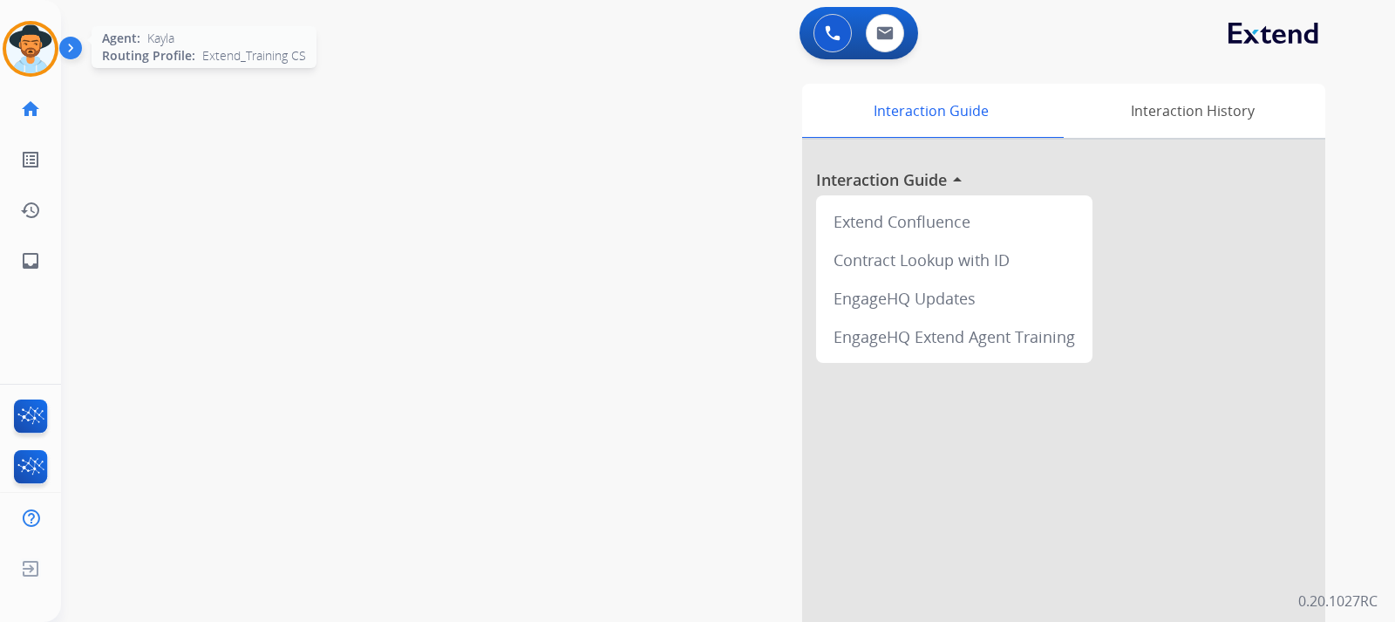
drag, startPoint x: 39, startPoint y: 63, endPoint x: 50, endPoint y: 67, distance: 11.3
click at [39, 63] on img at bounding box center [30, 48] width 49 height 49
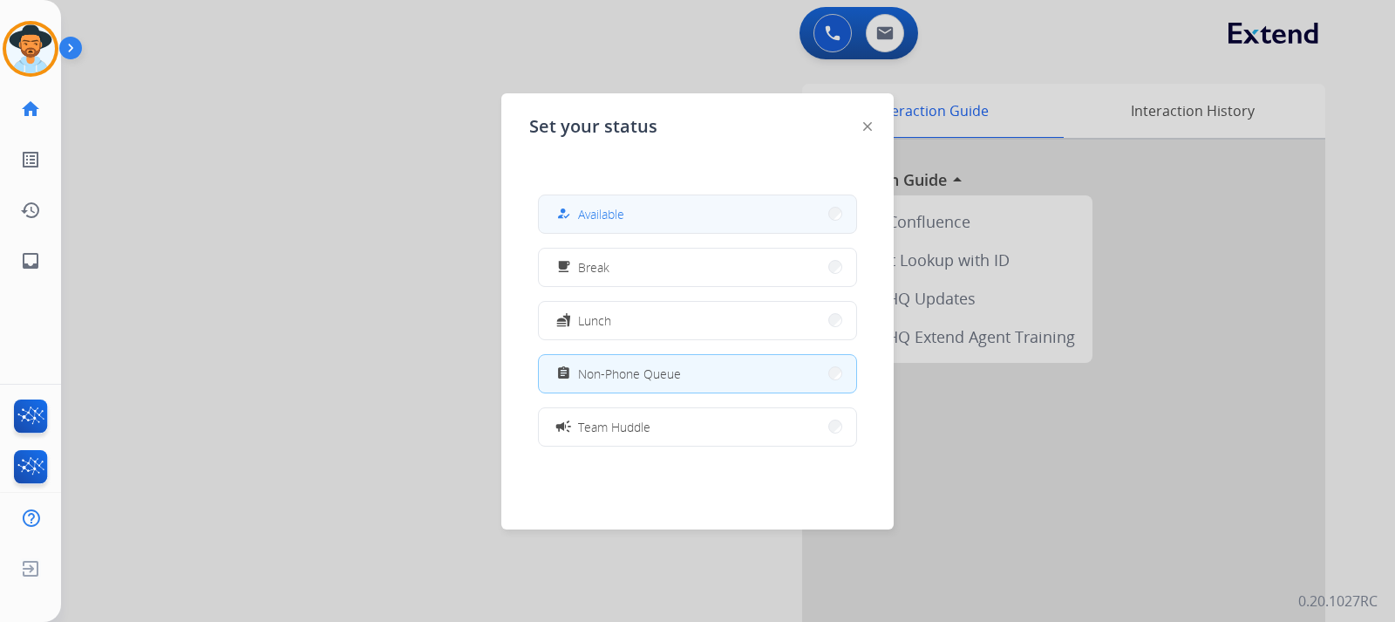
click at [590, 213] on span "Available" at bounding box center [601, 214] width 46 height 18
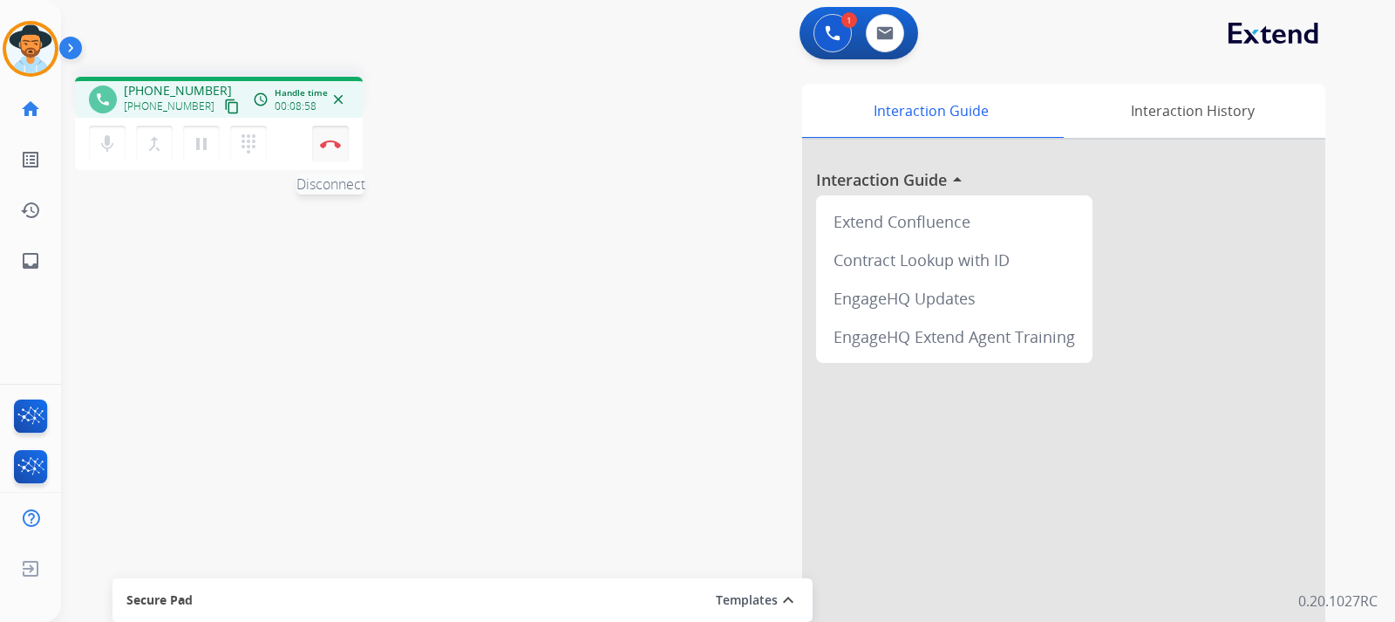
click at [335, 148] on button "Disconnect" at bounding box center [330, 144] width 37 height 37
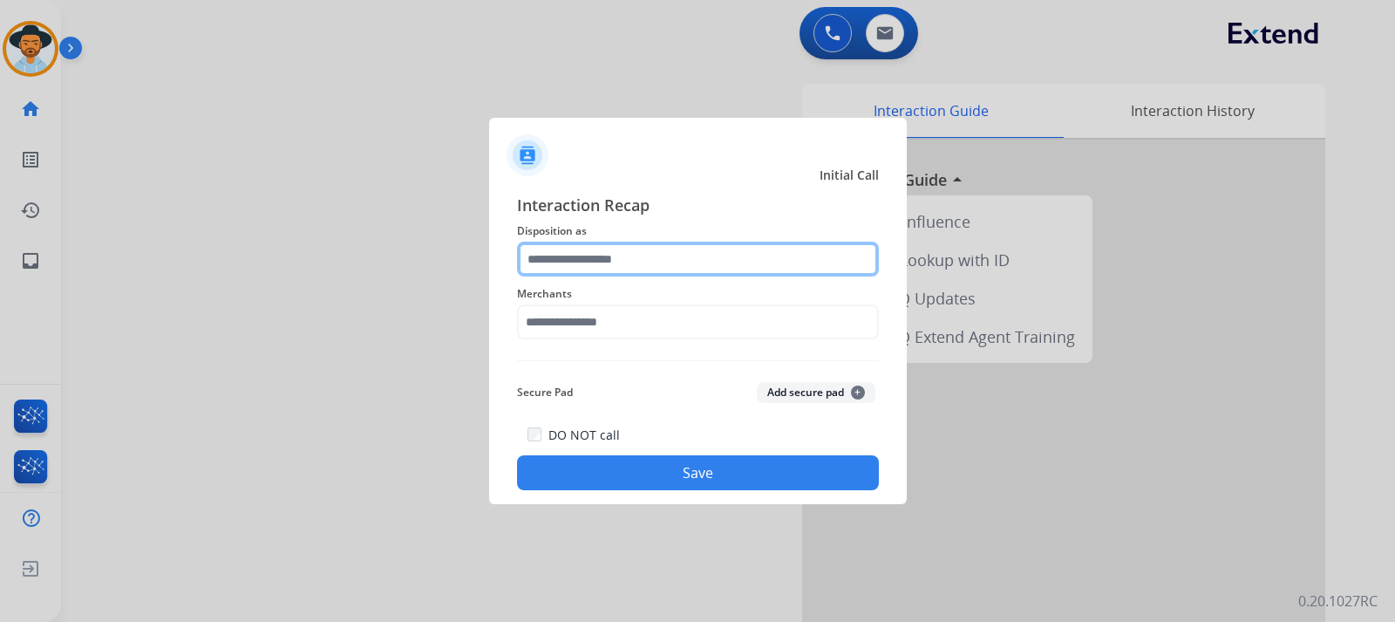
click at [638, 272] on input "text" at bounding box center [698, 259] width 362 height 35
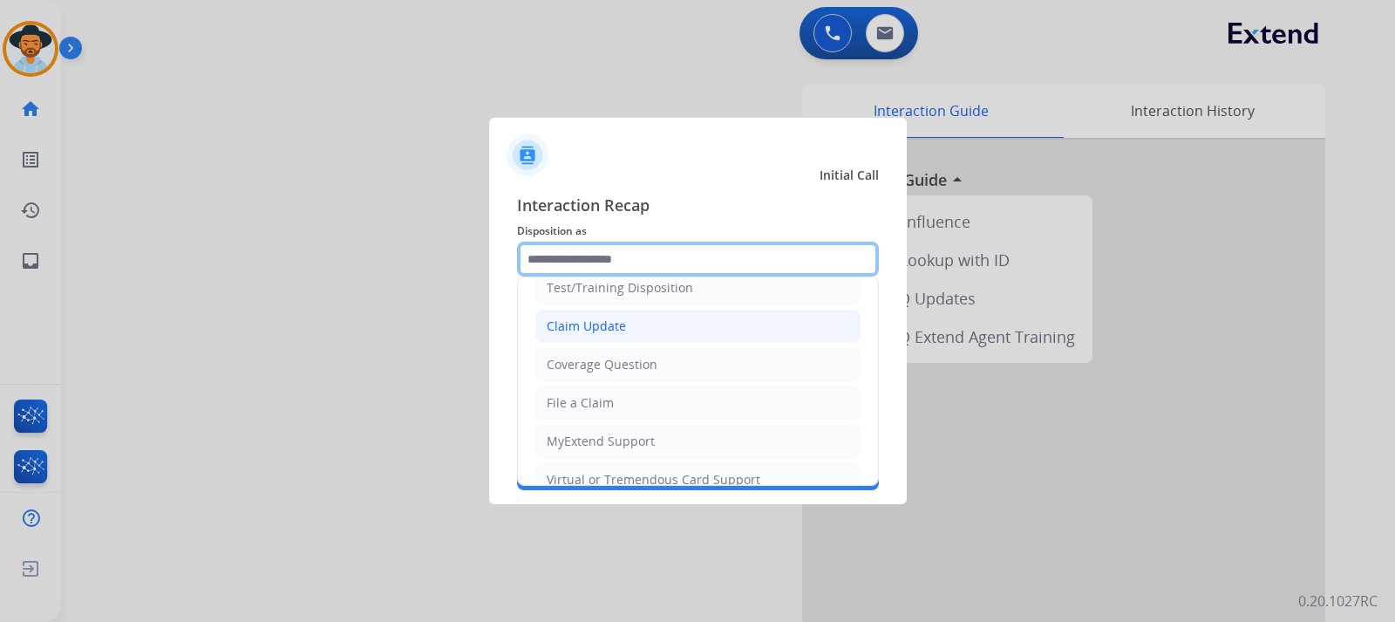
scroll to position [87, 0]
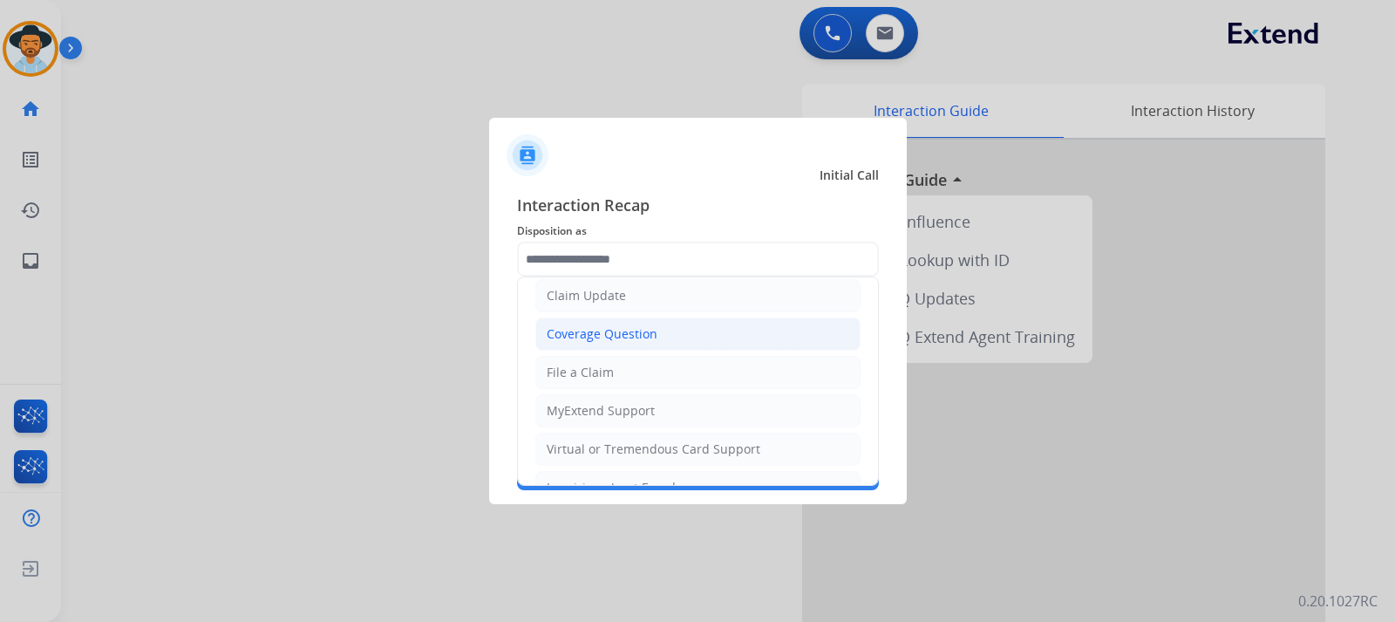
click at [649, 333] on div "Coverage Question" at bounding box center [602, 333] width 111 height 17
type input "**********"
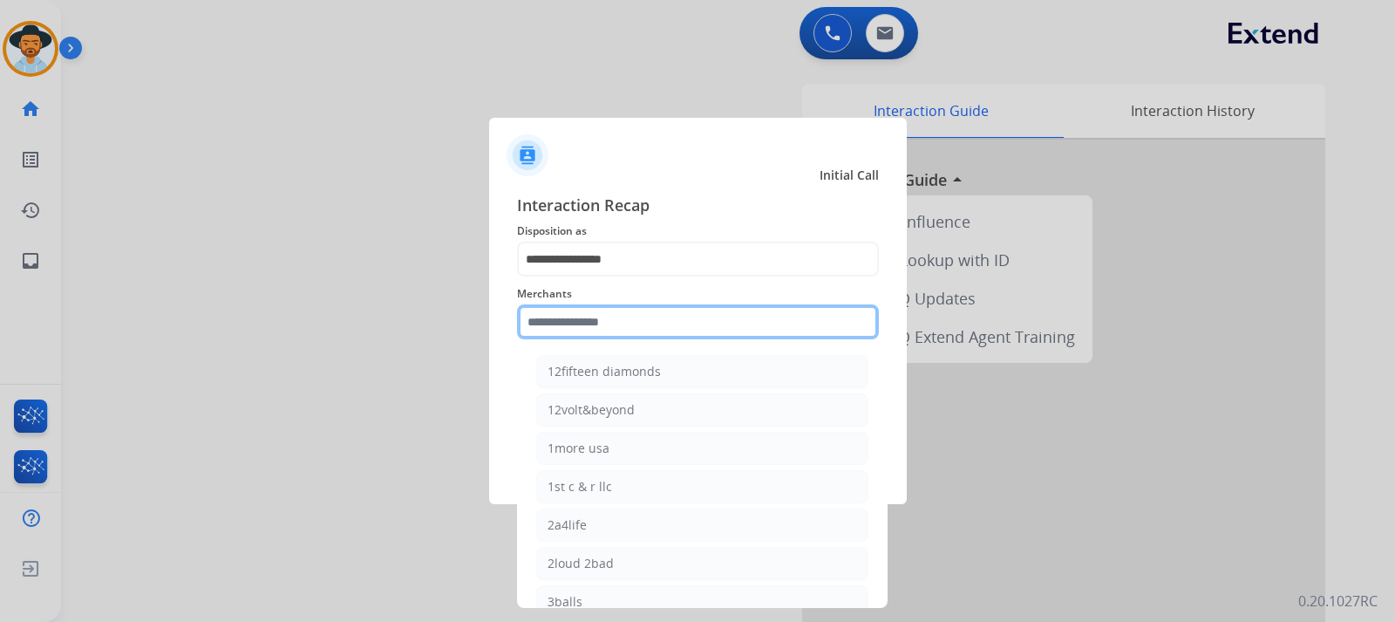
click at [675, 320] on input "text" at bounding box center [698, 321] width 362 height 35
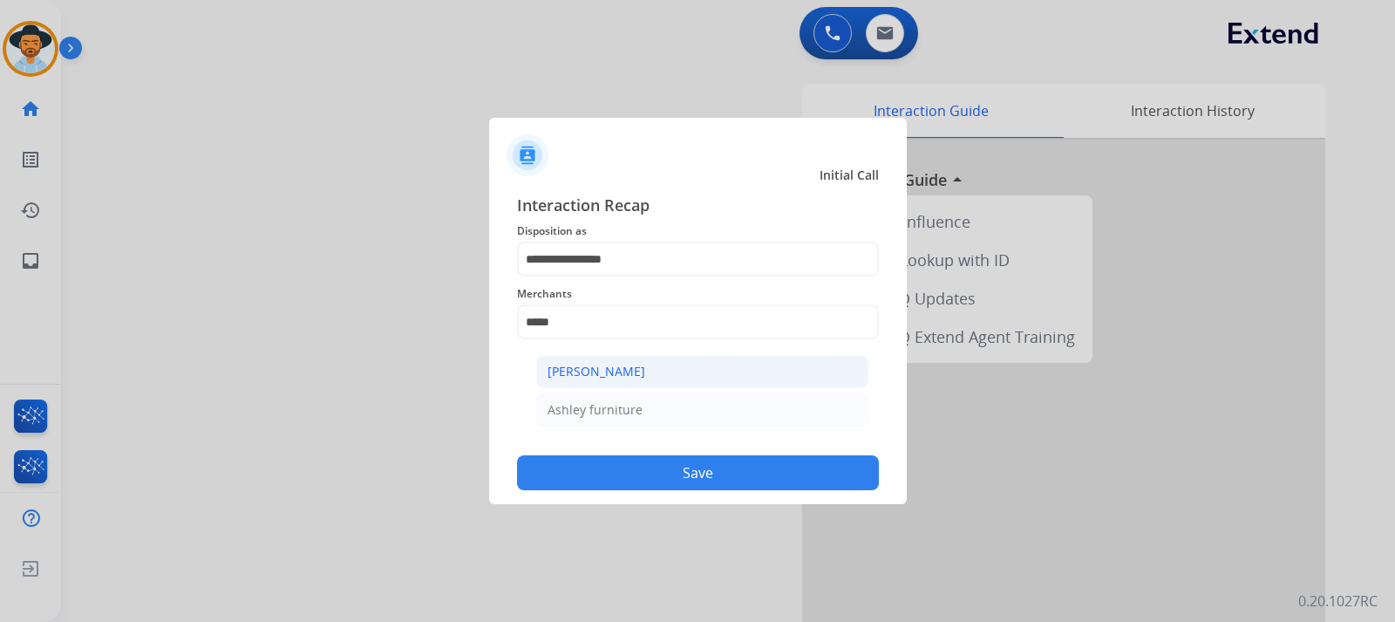
click at [671, 367] on li "[PERSON_NAME]" at bounding box center [702, 371] width 332 height 33
type input "**********"
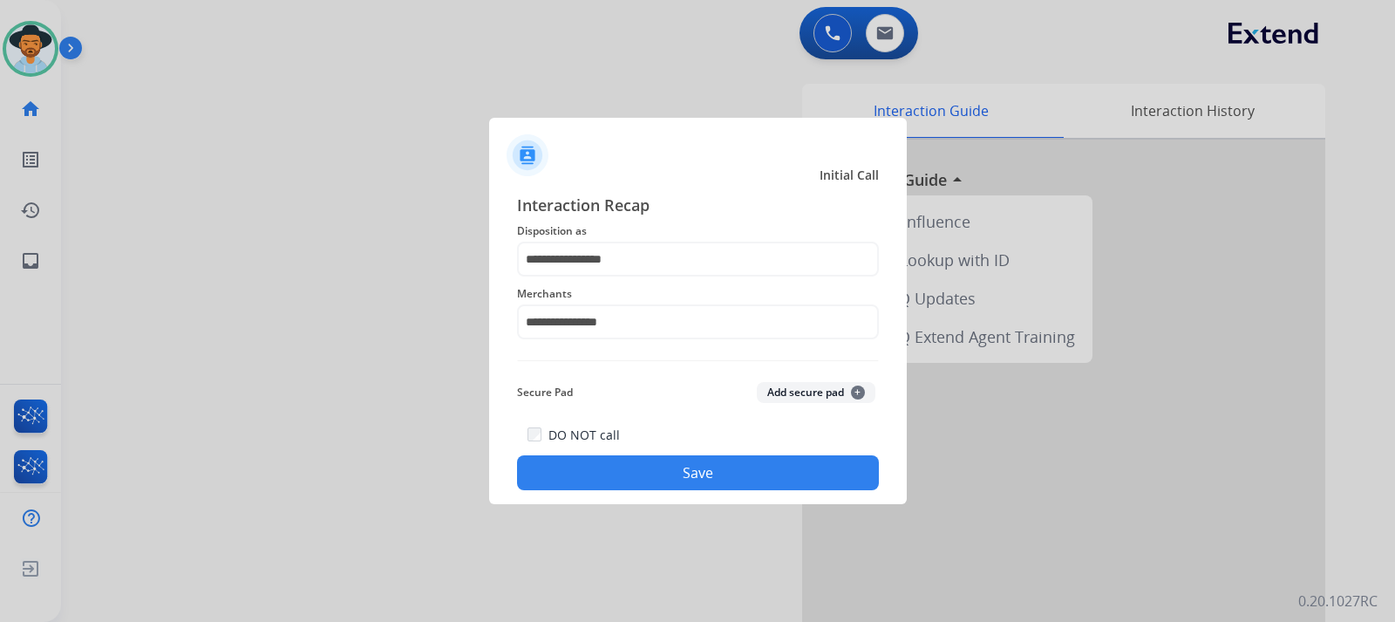
click at [831, 464] on button "Save" at bounding box center [698, 472] width 362 height 35
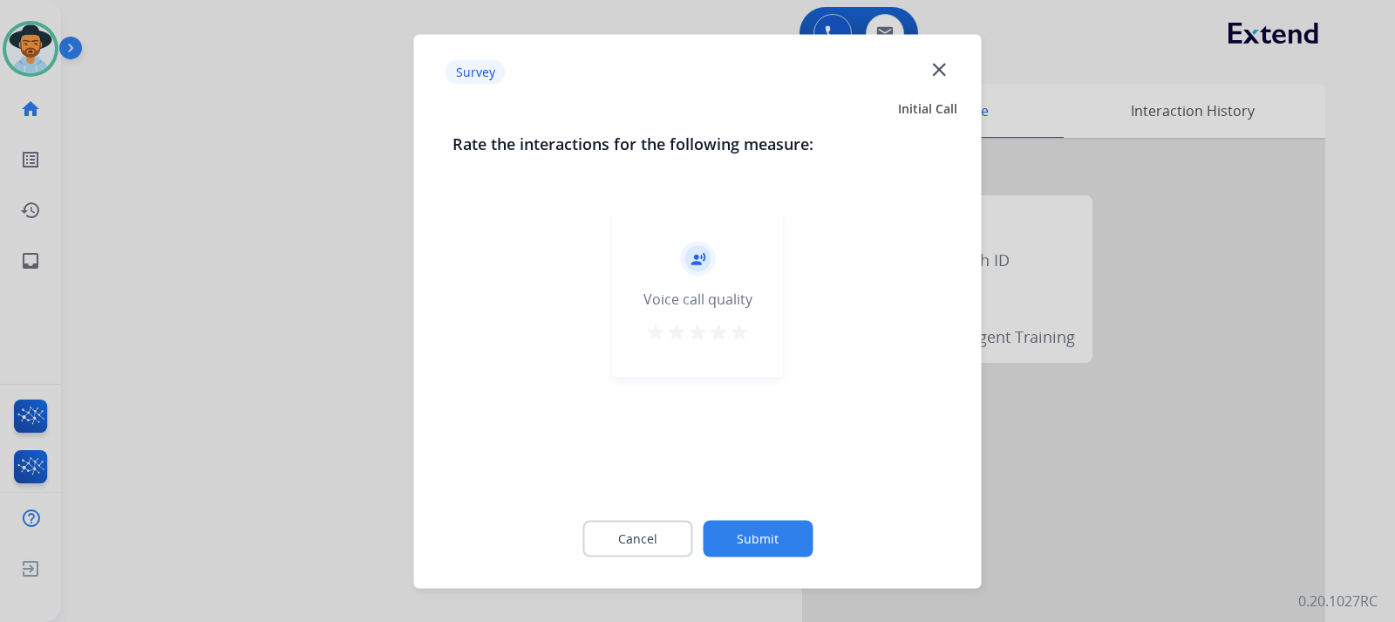
click at [1283, 420] on div at bounding box center [697, 311] width 1395 height 622
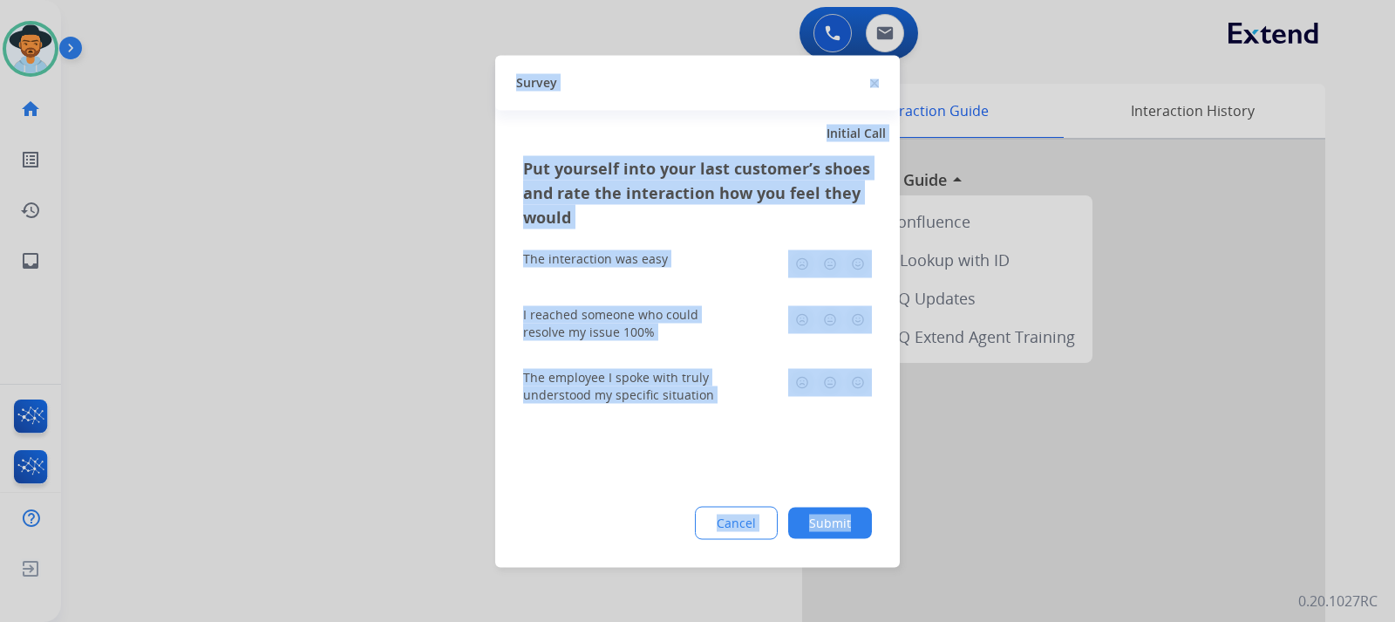
click at [1283, 420] on div at bounding box center [697, 311] width 1395 height 622
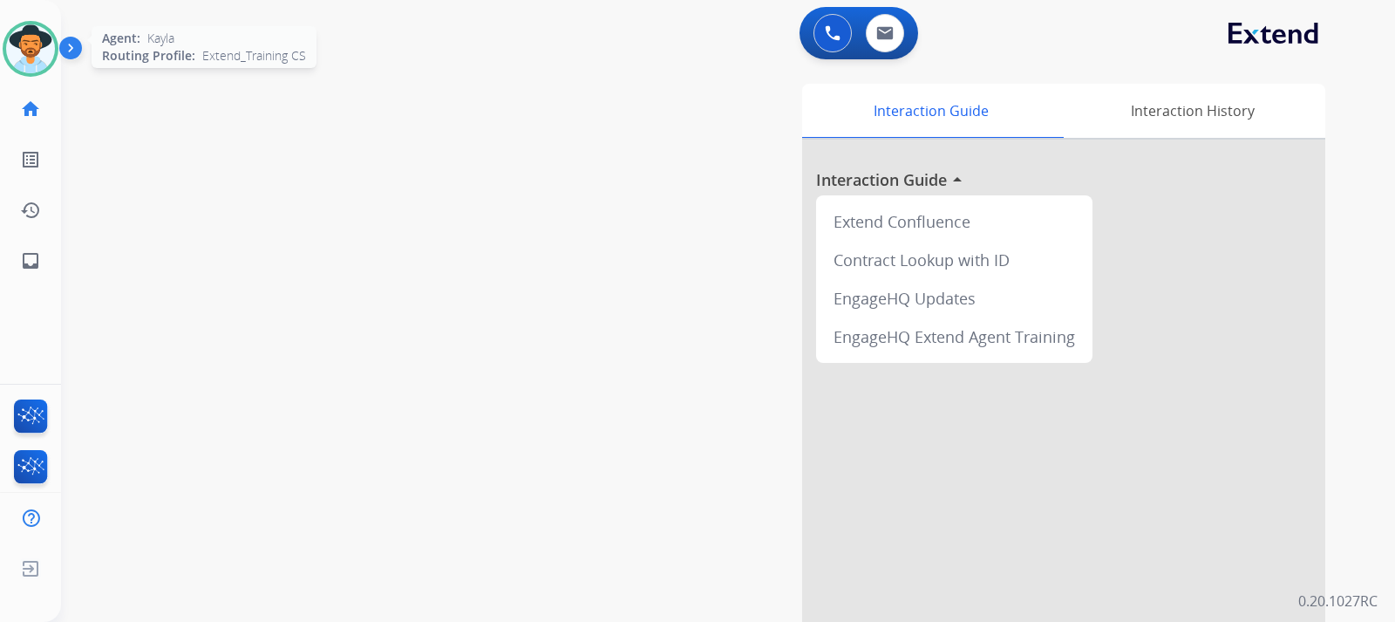
click at [25, 51] on img at bounding box center [30, 48] width 49 height 49
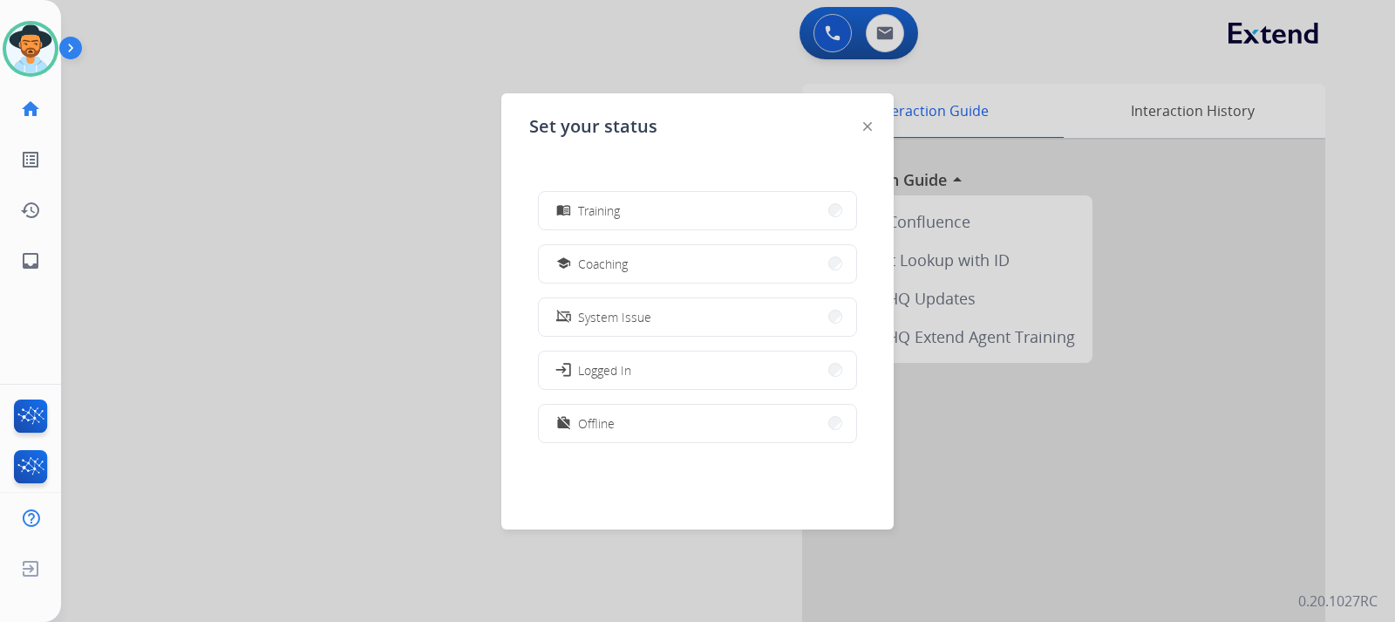
scroll to position [276, 0]
click at [589, 413] on span "Offline" at bounding box center [596, 417] width 37 height 18
